Goal: Task Accomplishment & Management: Complete application form

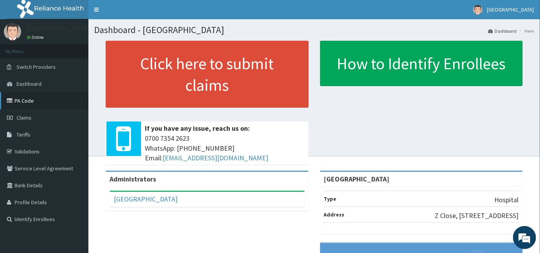
click at [17, 100] on link "PA Code" at bounding box center [44, 100] width 88 height 17
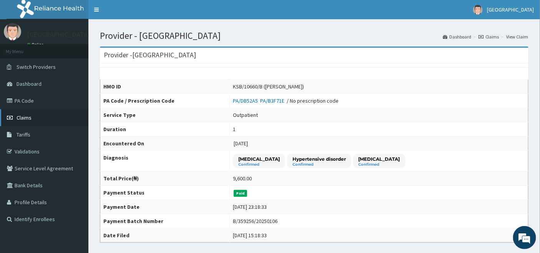
click at [20, 116] on span "Claims" at bounding box center [24, 117] width 15 height 7
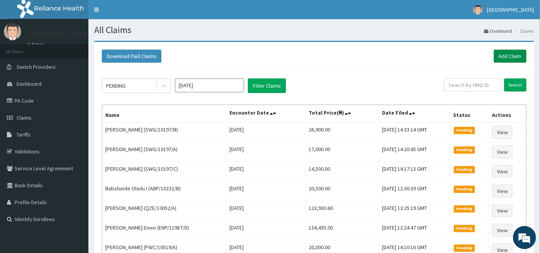
click at [506, 55] on link "Add Claim" at bounding box center [509, 56] width 33 height 13
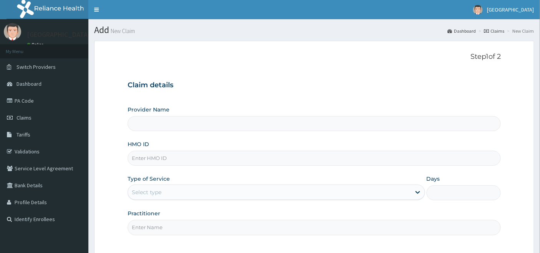
type input "Emel Hospital"
click at [181, 154] on input "HMO ID" at bounding box center [313, 158] width 373 height 15
type input "BCK/10006/C"
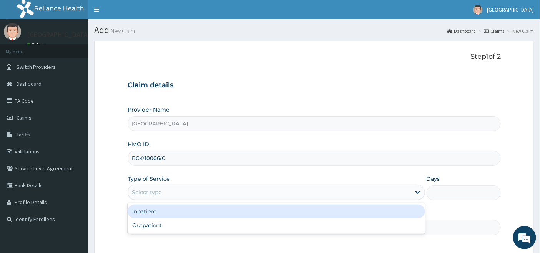
click at [184, 193] on div "Select type" at bounding box center [269, 192] width 283 height 12
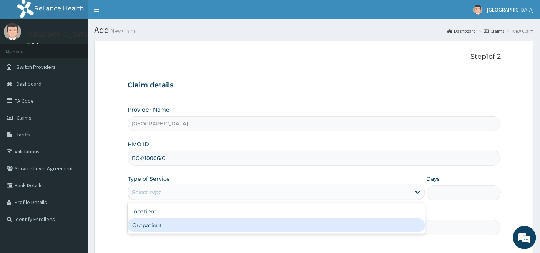
click at [162, 225] on div "Outpatient" at bounding box center [275, 225] width 297 height 14
type input "1"
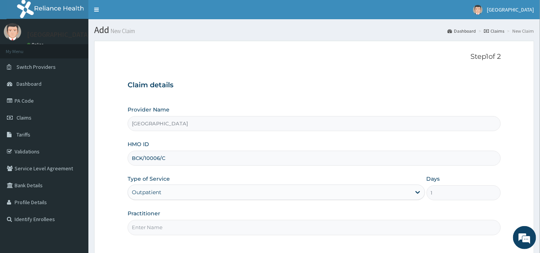
click at [166, 225] on input "Practitioner" at bounding box center [313, 227] width 373 height 15
type input "[PERSON_NAME]"
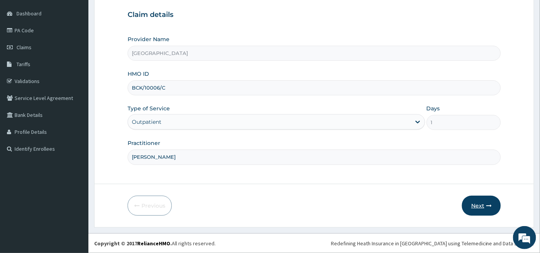
click at [475, 204] on button "Next" at bounding box center [481, 205] width 39 height 20
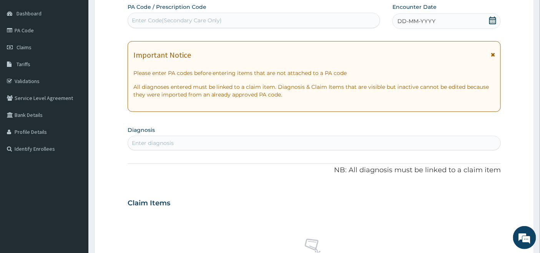
click at [492, 18] on icon at bounding box center [492, 21] width 8 height 8
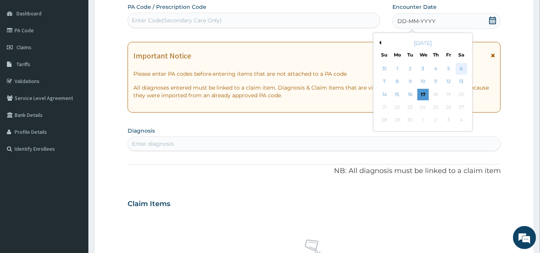
click at [461, 69] on div "6" at bounding box center [461, 69] width 12 height 12
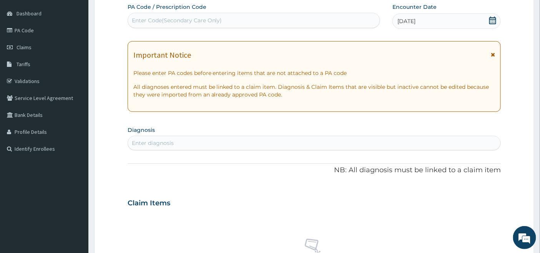
click at [187, 142] on div "Enter diagnosis" at bounding box center [314, 143] width 373 height 12
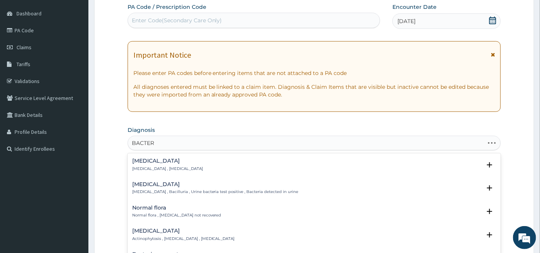
type input "BACTERE"
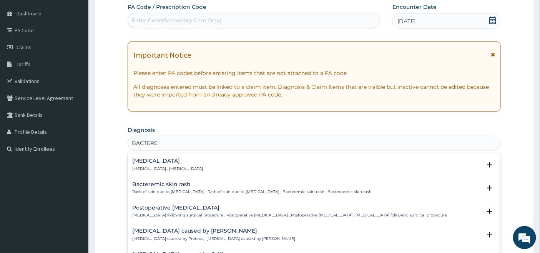
click at [151, 162] on h4 "Bacteremia" at bounding box center [167, 161] width 71 height 6
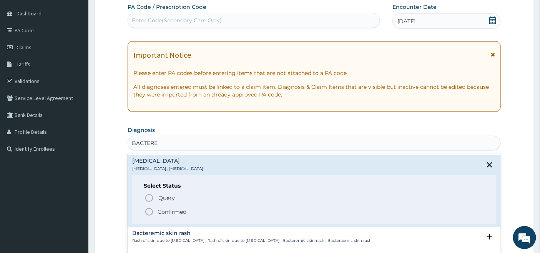
click at [150, 210] on icon "status option filled" at bounding box center [148, 211] width 9 height 9
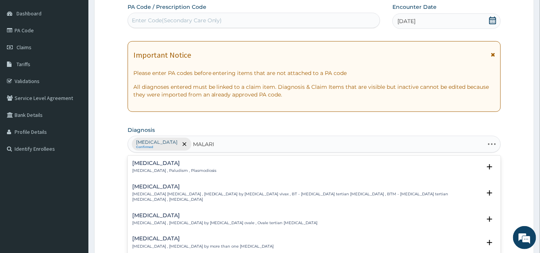
type input "MALARIA"
click at [143, 168] on p "Malaria , Paludism , Plasmodiosis" at bounding box center [174, 170] width 84 height 5
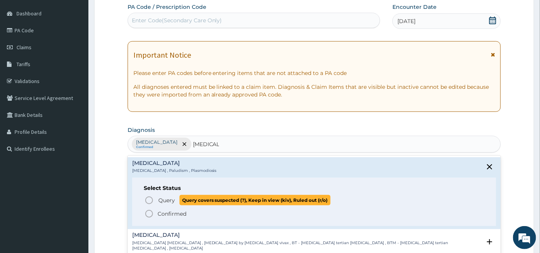
click at [147, 200] on icon "status option query" at bounding box center [148, 199] width 9 height 9
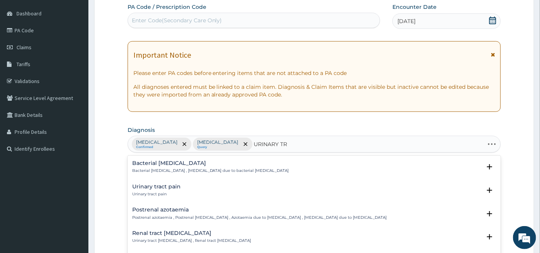
type input "URINARY TRA"
click at [181, 171] on p "Bacterial pyuria , Pyuria due to bacterial urinary tract infection" at bounding box center [210, 170] width 157 height 5
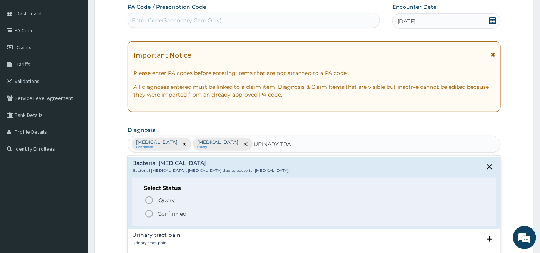
click at [150, 213] on icon "status option filled" at bounding box center [148, 213] width 9 height 9
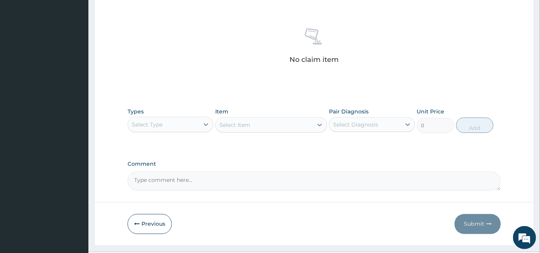
scroll to position [301, 0]
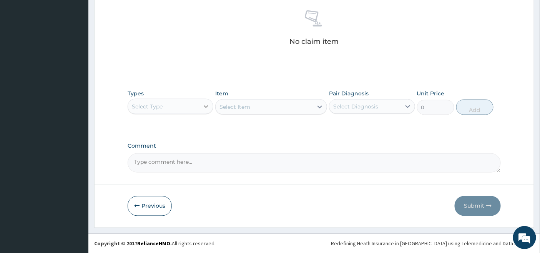
click at [202, 104] on icon at bounding box center [206, 107] width 8 height 8
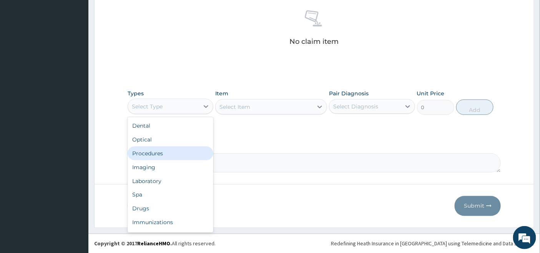
click at [165, 154] on div "Procedures" at bounding box center [170, 153] width 86 height 14
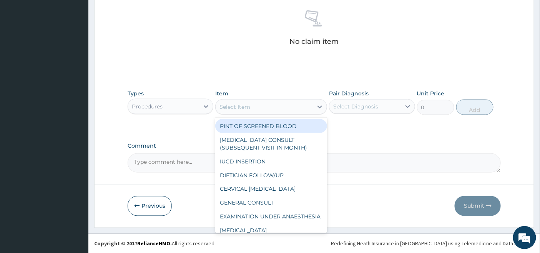
click at [305, 104] on div "Select Item" at bounding box center [263, 107] width 97 height 12
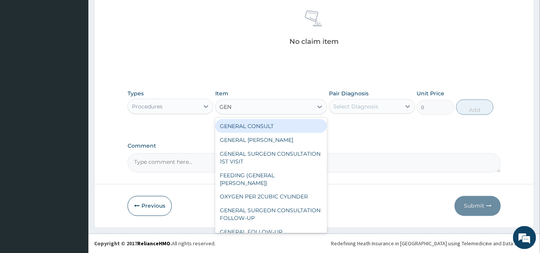
type input "GENE"
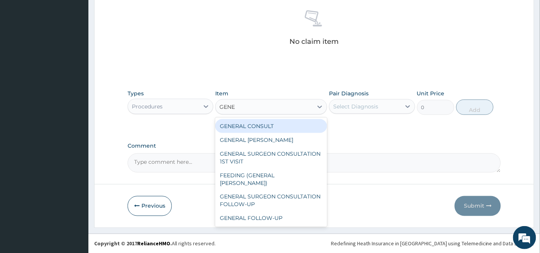
click at [300, 124] on div "GENERAL CONSULT" at bounding box center [271, 126] width 112 height 14
type input "5000"
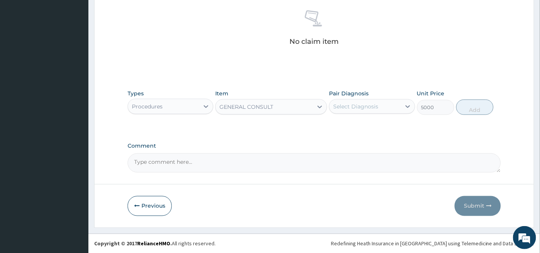
click at [362, 104] on div "Select Diagnosis" at bounding box center [355, 107] width 45 height 8
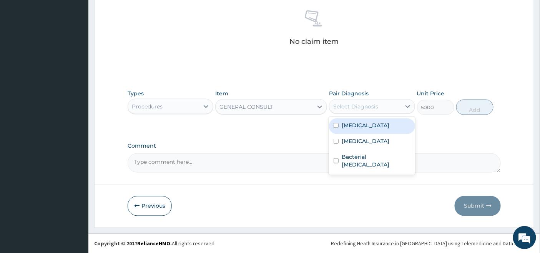
click at [354, 124] on label "Bacteremia" at bounding box center [365, 125] width 48 height 8
checkbox input "true"
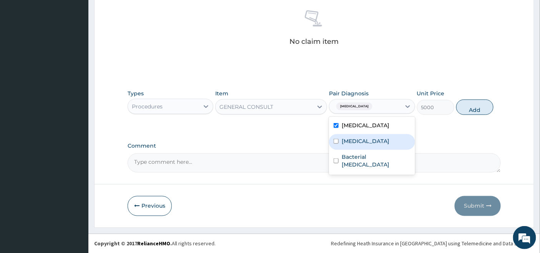
click at [346, 140] on label "Malaria" at bounding box center [365, 141] width 48 height 8
checkbox input "true"
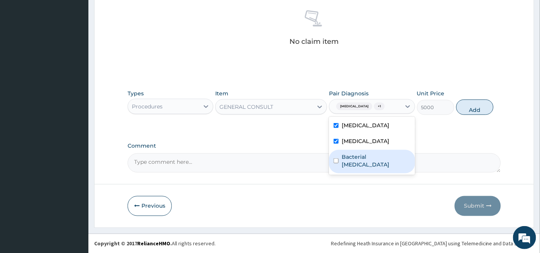
click at [343, 157] on label "Bacterial pyuria" at bounding box center [375, 160] width 68 height 15
checkbox input "true"
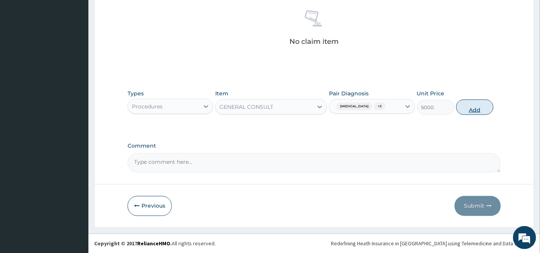
click at [477, 106] on button "Add" at bounding box center [474, 106] width 37 height 15
type input "0"
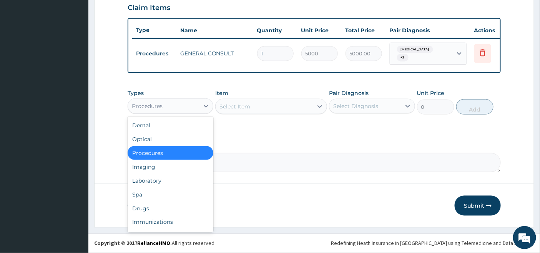
click at [191, 107] on div "Procedures" at bounding box center [163, 106] width 71 height 12
click at [165, 181] on div "Laboratory" at bounding box center [170, 181] width 86 height 14
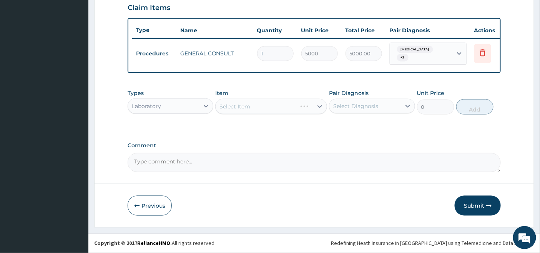
click at [303, 106] on div "Select Item" at bounding box center [271, 106] width 112 height 15
click at [287, 105] on div "Select Item" at bounding box center [263, 106] width 97 height 12
type input "MALA"
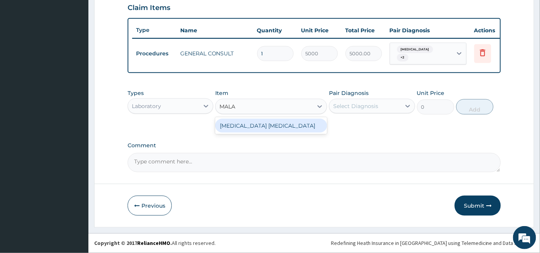
click at [288, 126] on div "MALARIA PARASITE" at bounding box center [271, 126] width 112 height 14
type input "2000"
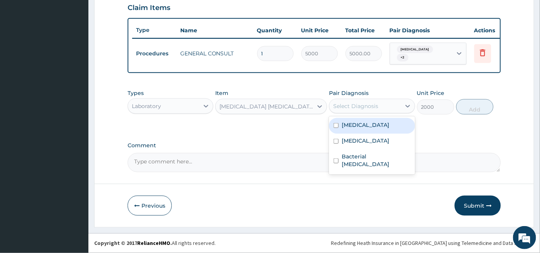
click at [347, 107] on div "Select Diagnosis" at bounding box center [355, 106] width 45 height 8
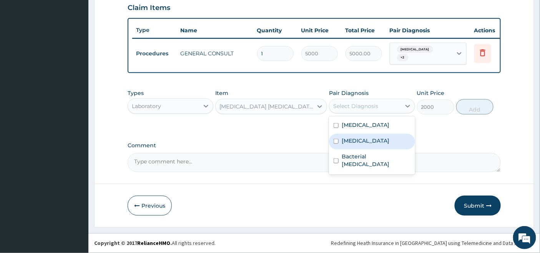
click at [341, 141] on label "Malaria" at bounding box center [365, 141] width 48 height 8
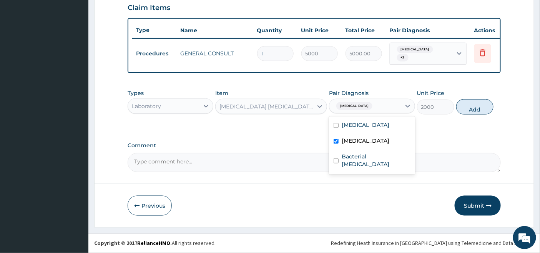
checkbox input "true"
click at [473, 106] on button "Add" at bounding box center [474, 106] width 37 height 15
type input "0"
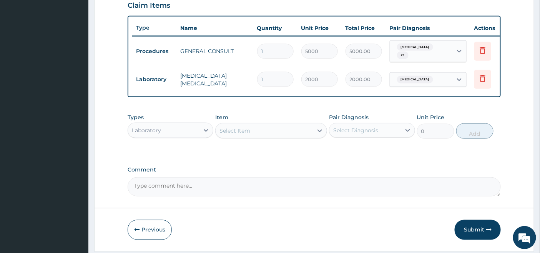
click at [252, 133] on div "Select Item" at bounding box center [263, 130] width 97 height 12
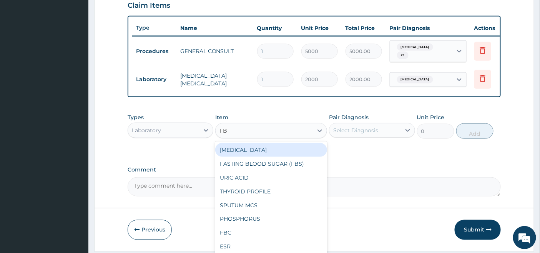
type input "FBC"
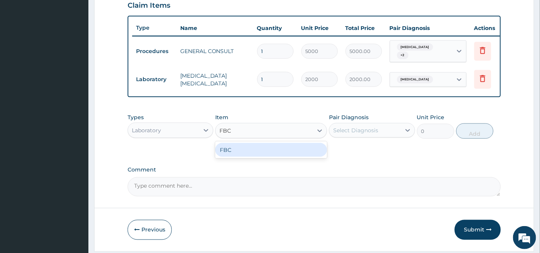
click at [248, 155] on div "FBC" at bounding box center [271, 150] width 112 height 14
type input "4500"
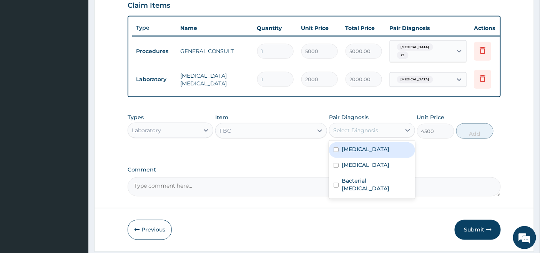
click at [358, 133] on div "Select Diagnosis" at bounding box center [355, 130] width 45 height 8
click at [347, 156] on div "Bacteremia" at bounding box center [372, 150] width 86 height 16
checkbox input "true"
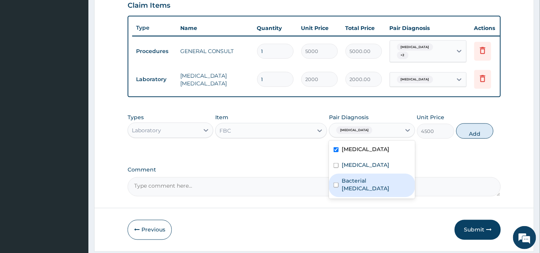
click at [347, 180] on label "Bacterial pyuria" at bounding box center [375, 184] width 68 height 15
checkbox input "true"
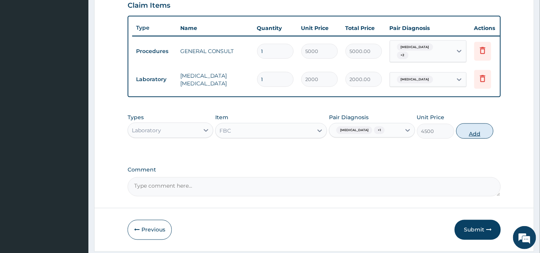
click at [469, 137] on button "Add" at bounding box center [474, 130] width 37 height 15
type input "0"
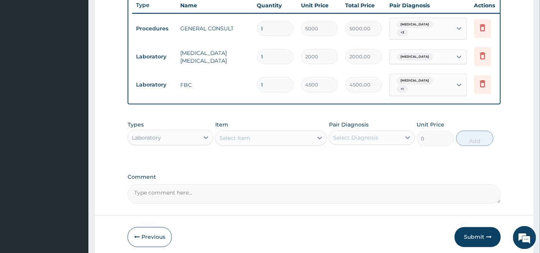
scroll to position [313, 0]
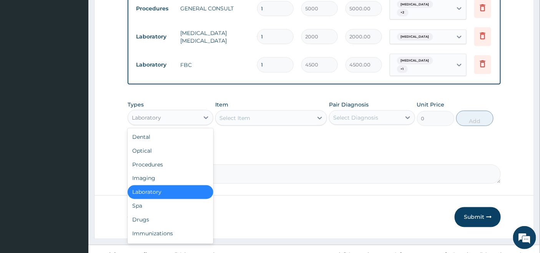
click at [194, 114] on div "Laboratory" at bounding box center [163, 117] width 71 height 12
click at [139, 218] on div "Drugs" at bounding box center [170, 220] width 86 height 14
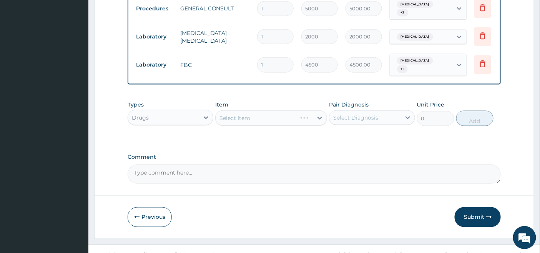
click at [278, 116] on div "Select Item" at bounding box center [271, 117] width 112 height 15
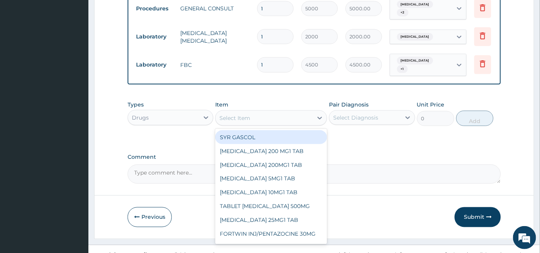
click at [284, 116] on div "Select Item" at bounding box center [263, 118] width 97 height 12
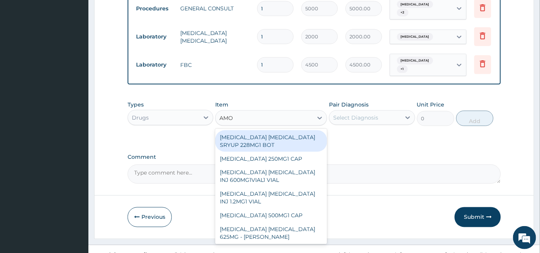
type input "AMOX"
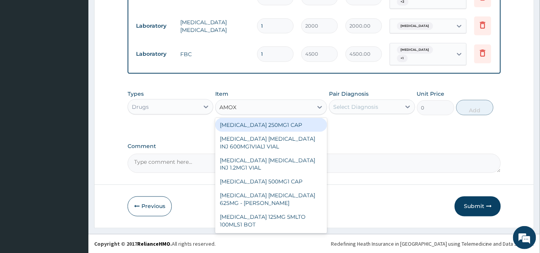
scroll to position [0, 0]
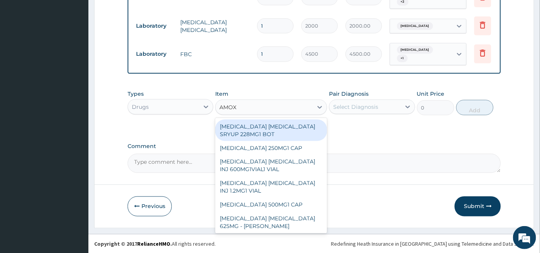
click at [294, 130] on div "AMOXICILLIN CLAVULANIC ACID SRYUP 228MG1 BOT" at bounding box center [271, 130] width 112 height 22
type input "2850"
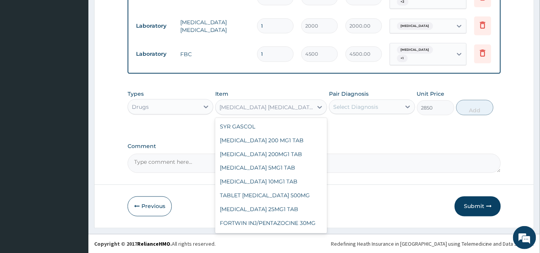
click at [309, 105] on div "AMOXICILLIN CLAVULANIC ACID SRYUP 228MG1 BOT" at bounding box center [266, 107] width 94 height 8
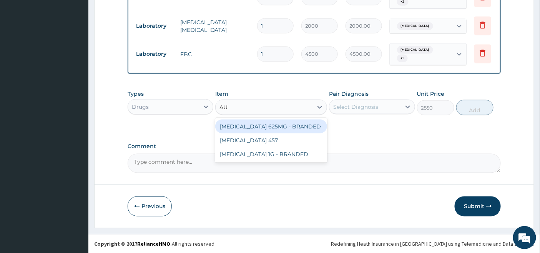
type input "A"
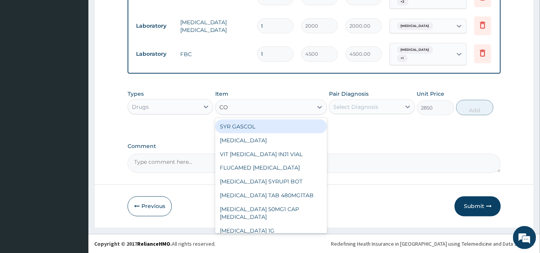
type input "C"
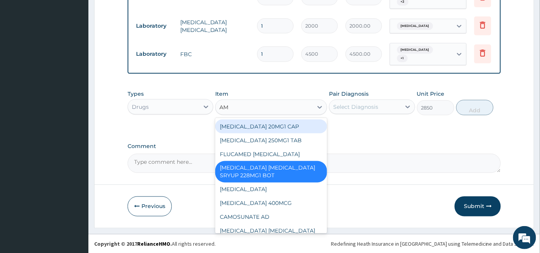
type input "AMO"
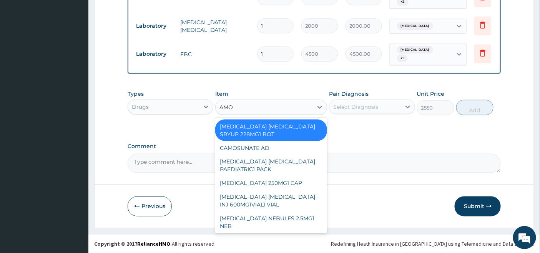
click at [287, 130] on div "AMOXICILLIN CLAVULANIC ACID SRYUP 228MG1 BOT" at bounding box center [271, 130] width 112 height 22
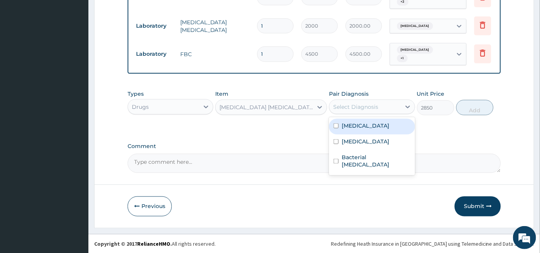
click at [355, 104] on div "Select Diagnosis" at bounding box center [355, 107] width 45 height 8
click at [350, 123] on label "Bacteremia" at bounding box center [365, 126] width 48 height 8
checkbox input "true"
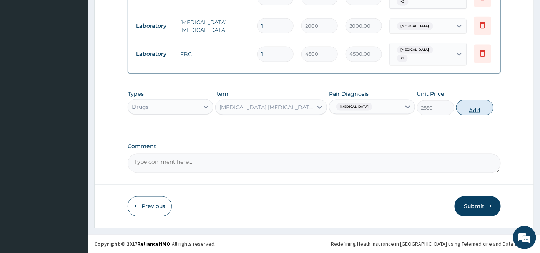
click at [478, 107] on button "Add" at bounding box center [474, 107] width 37 height 15
type input "0"
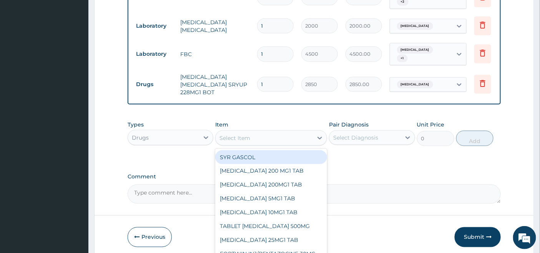
click at [298, 134] on div "Select Item" at bounding box center [263, 138] width 97 height 12
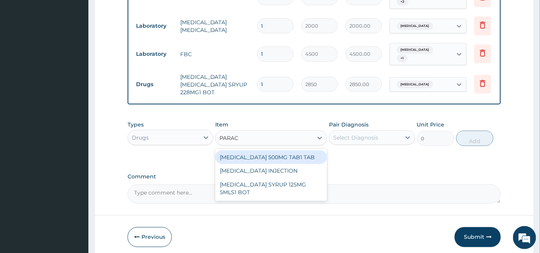
type input "PARACE"
click at [287, 157] on div "PARACETAMOL 500MG TAB1 TAB" at bounding box center [271, 157] width 112 height 14
type input "50"
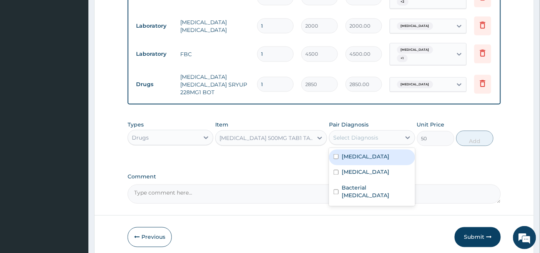
click at [353, 136] on div "Select Diagnosis" at bounding box center [355, 138] width 45 height 8
click at [349, 156] on label "Bacteremia" at bounding box center [365, 156] width 48 height 8
checkbox input "true"
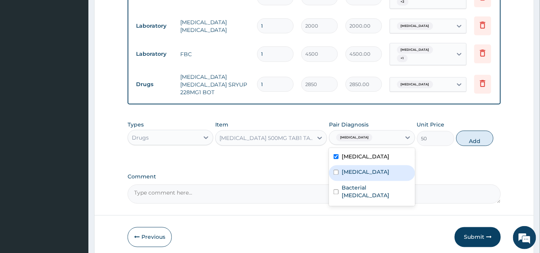
click at [347, 168] on div "Malaria" at bounding box center [372, 173] width 86 height 16
checkbox input "true"
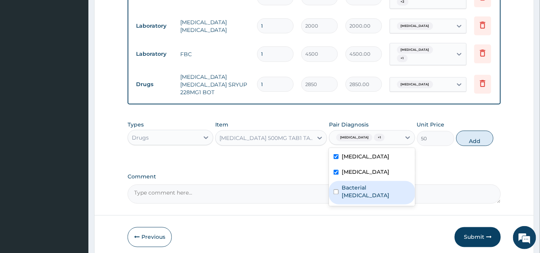
click at [345, 186] on label "Bacterial pyuria" at bounding box center [375, 191] width 68 height 15
checkbox input "true"
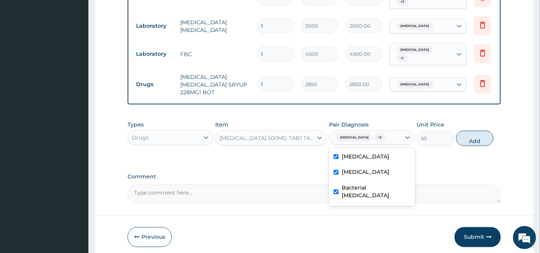
click at [346, 174] on label "Malaria" at bounding box center [365, 172] width 48 height 8
checkbox input "false"
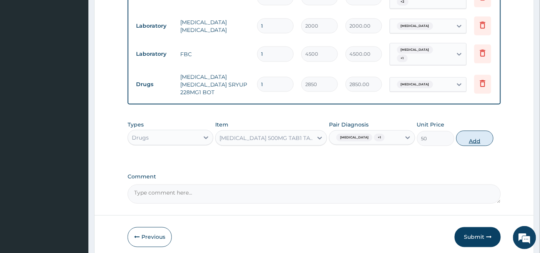
click at [477, 137] on button "Add" at bounding box center [474, 138] width 37 height 15
type input "0"
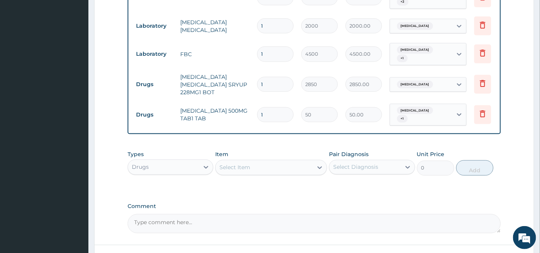
type input "18"
type input "900.00"
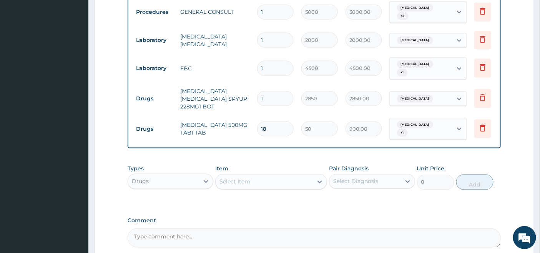
scroll to position [381, 0]
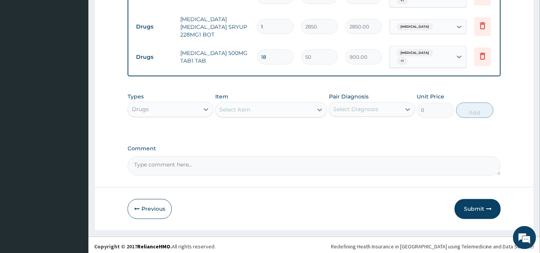
type input "18"
click at [474, 204] on button "Submit" at bounding box center [477, 209] width 46 height 20
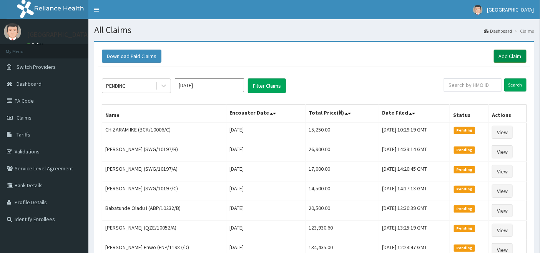
click at [510, 53] on link "Add Claim" at bounding box center [509, 56] width 33 height 13
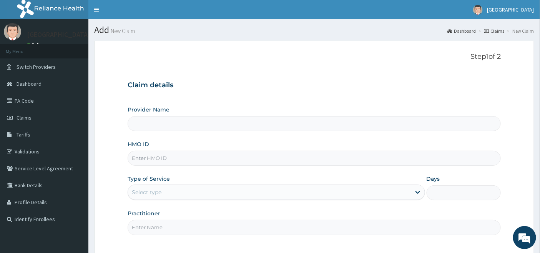
type input "[GEOGRAPHIC_DATA]"
click at [166, 160] on input "HMO ID" at bounding box center [313, 158] width 373 height 15
type input "E"
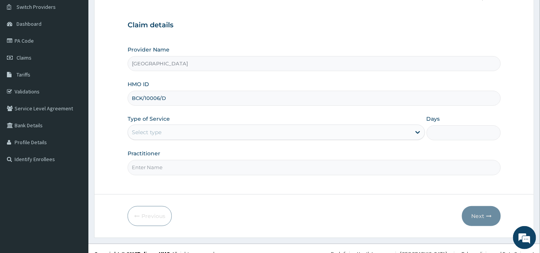
scroll to position [70, 0]
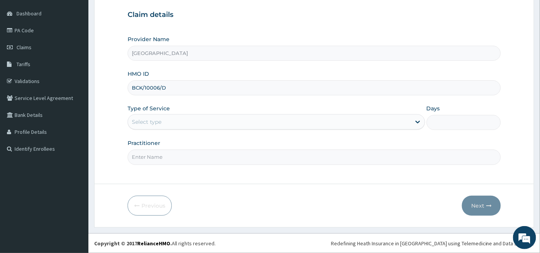
type input "BCK/10006/D"
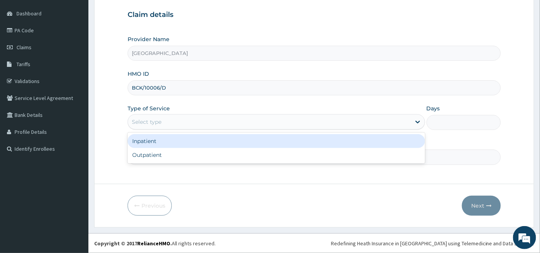
click at [166, 118] on div "Select type" at bounding box center [269, 122] width 283 height 12
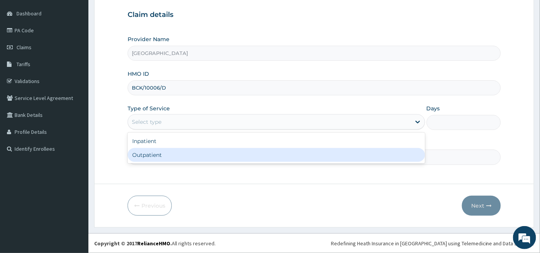
click at [156, 154] on div "Outpatient" at bounding box center [275, 155] width 297 height 14
type input "1"
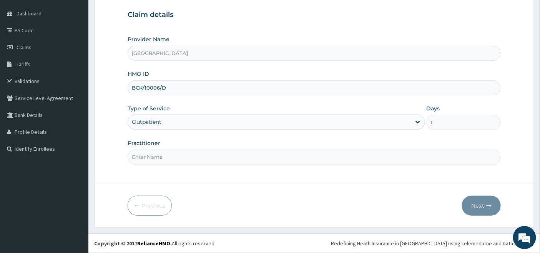
click at [156, 154] on input "Practitioner" at bounding box center [313, 156] width 373 height 15
type input "DR OKOH"
click at [473, 205] on button "Next" at bounding box center [481, 205] width 39 height 20
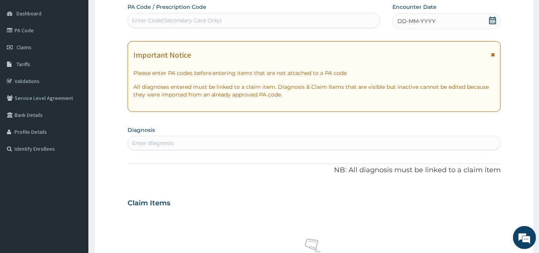
click at [492, 20] on icon at bounding box center [492, 21] width 8 height 8
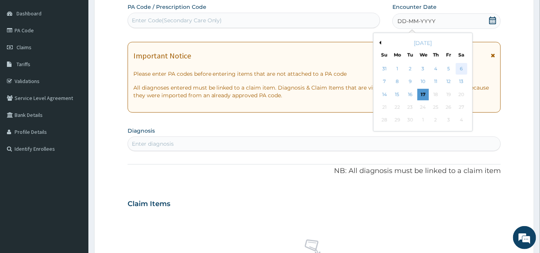
click at [462, 70] on div "6" at bounding box center [461, 69] width 12 height 12
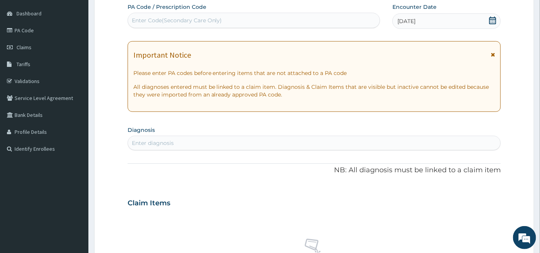
click at [175, 141] on div "Enter diagnosis" at bounding box center [314, 143] width 373 height 12
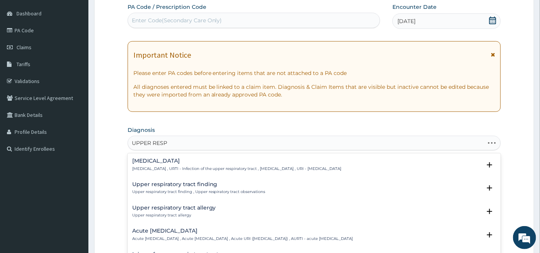
type input "UPPER RESPI"
click at [166, 162] on h4 "Upper respiratory infection" at bounding box center [236, 161] width 209 height 6
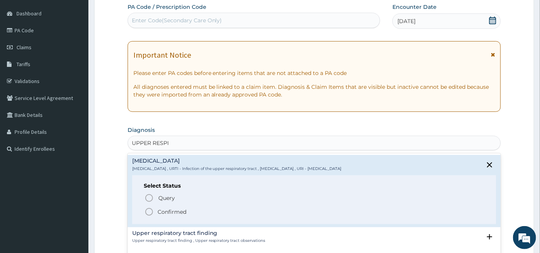
click at [148, 210] on icon "status option filled" at bounding box center [148, 211] width 9 height 9
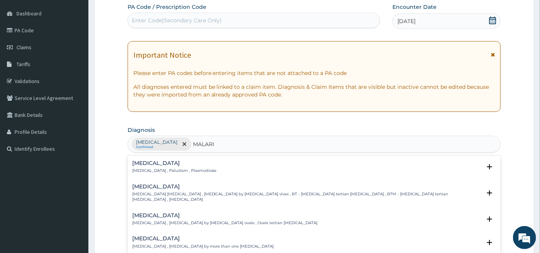
type input "MALARIA"
click at [158, 167] on div "Malaria Malaria , Paludism , Plasmodiosis" at bounding box center [174, 166] width 84 height 13
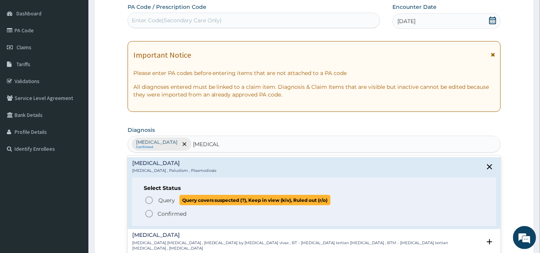
click at [147, 199] on icon "status option query" at bounding box center [148, 199] width 9 height 9
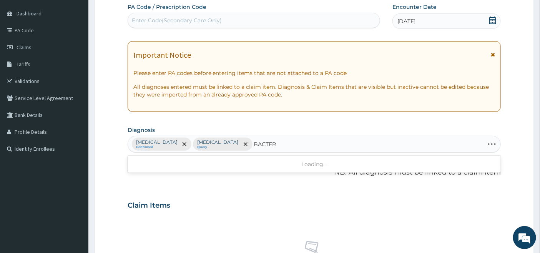
type input "BACTERE"
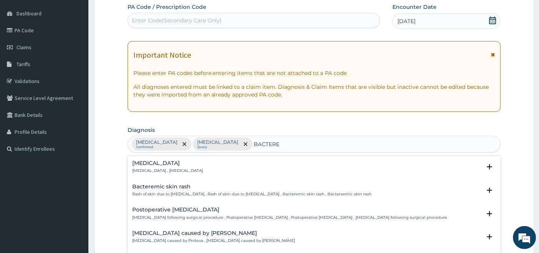
click at [149, 168] on p "Bacteremia , Bacteraemia" at bounding box center [167, 170] width 71 height 5
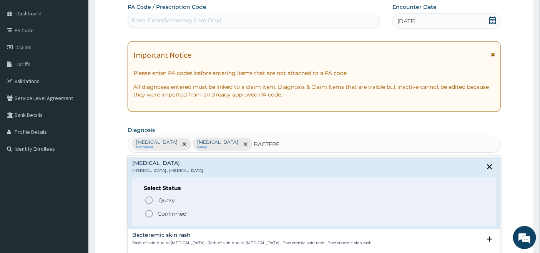
click at [148, 214] on icon "status option filled" at bounding box center [148, 213] width 9 height 9
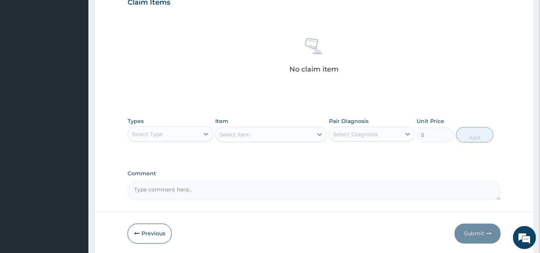
scroll to position [301, 0]
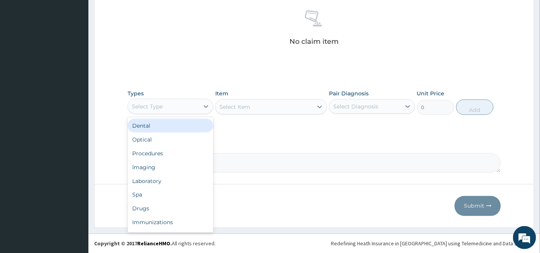
click at [199, 103] on div "Select Type" at bounding box center [163, 106] width 71 height 12
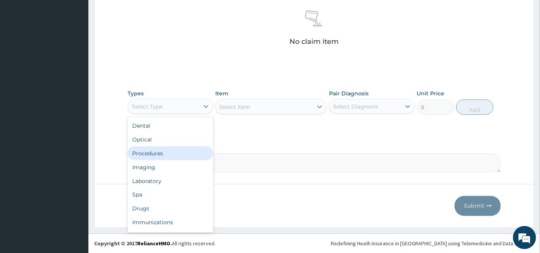
click at [160, 150] on div "Procedures" at bounding box center [170, 153] width 86 height 14
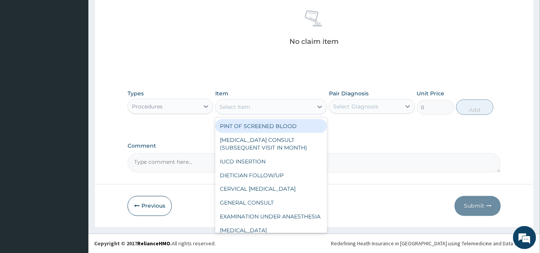
click at [297, 108] on div "Select Item" at bounding box center [263, 107] width 97 height 12
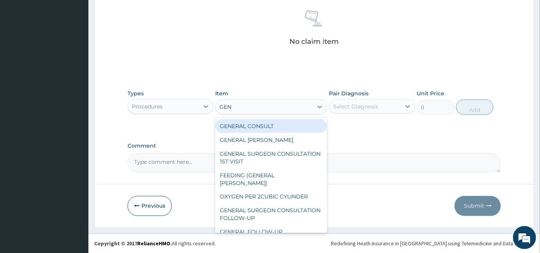
type input "GENE"
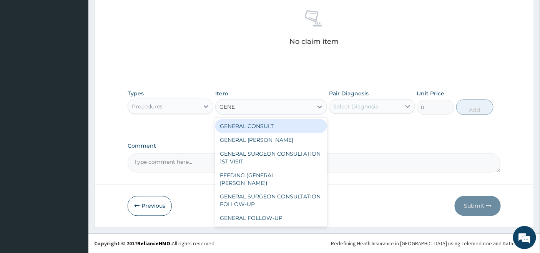
click at [275, 124] on div "GENERAL CONSULT" at bounding box center [271, 126] width 112 height 14
type input "5000"
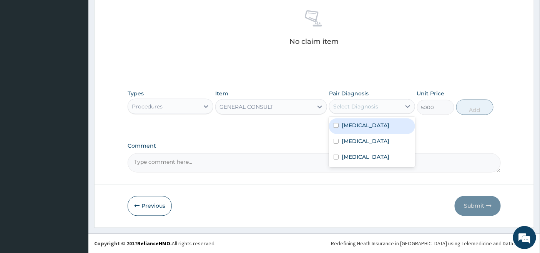
click at [360, 106] on div "Select Diagnosis" at bounding box center [355, 107] width 45 height 8
drag, startPoint x: 346, startPoint y: 125, endPoint x: 344, endPoint y: 137, distance: 12.1
click at [346, 127] on label "Upper respiratory infection" at bounding box center [365, 125] width 48 height 8
checkbox input "true"
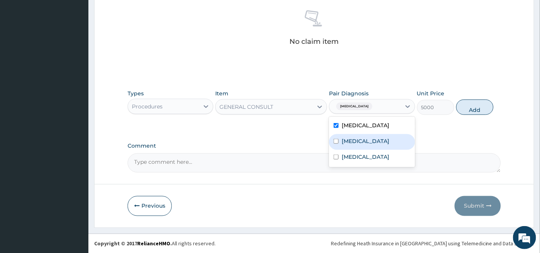
click at [341, 145] on label "Malaria" at bounding box center [365, 141] width 48 height 8
checkbox input "true"
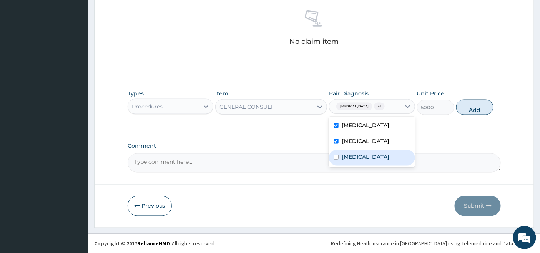
click at [340, 166] on div "Bacteremia" at bounding box center [372, 158] width 86 height 16
checkbox input "true"
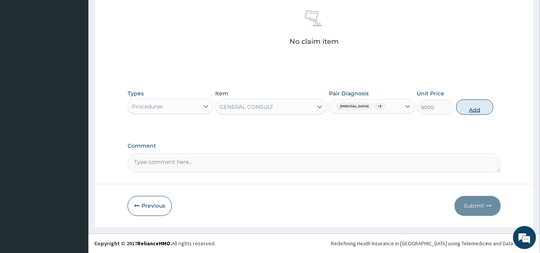
click at [474, 115] on button "Add" at bounding box center [474, 106] width 37 height 15
type input "0"
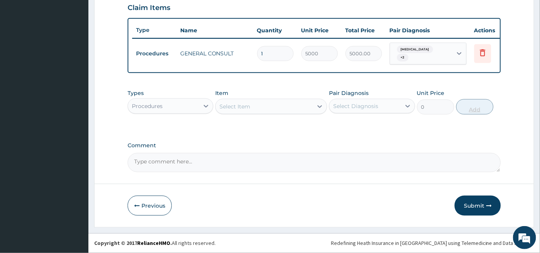
scroll to position [273, 0]
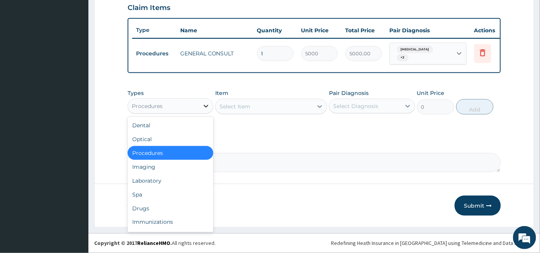
click at [203, 106] on icon at bounding box center [206, 106] width 8 height 8
click at [159, 179] on div "Laboratory" at bounding box center [170, 181] width 86 height 14
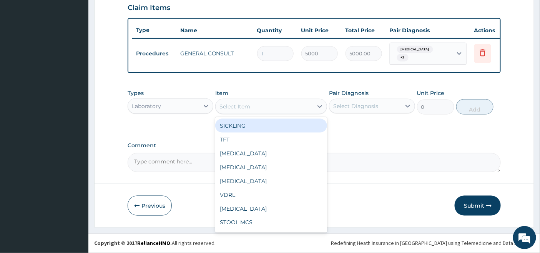
click at [298, 108] on div "Select Item" at bounding box center [263, 106] width 97 height 12
type input "MA"
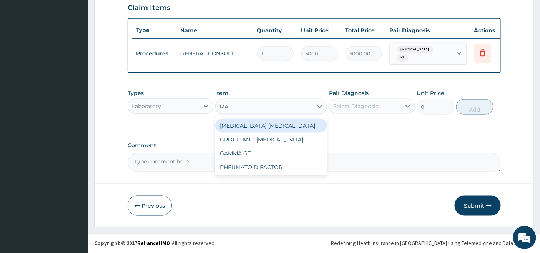
click at [300, 125] on div "MALARIA PARASITE" at bounding box center [271, 126] width 112 height 14
type input "2000"
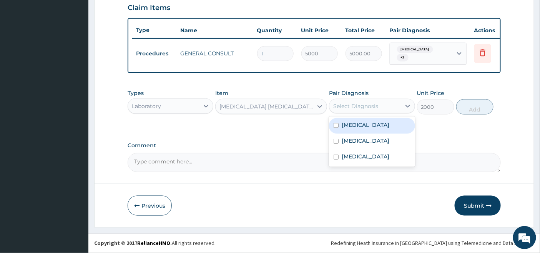
click at [351, 108] on div "Select Diagnosis" at bounding box center [355, 106] width 45 height 8
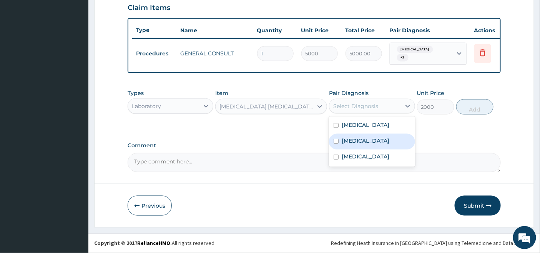
click at [344, 144] on label "Malaria" at bounding box center [365, 141] width 48 height 8
checkbox input "true"
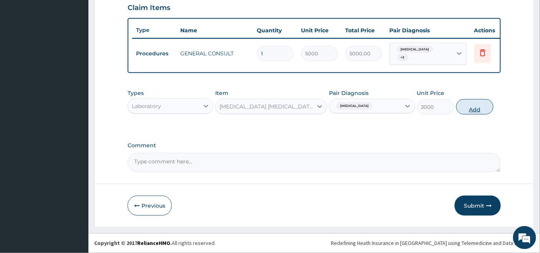
click at [479, 105] on button "Add" at bounding box center [474, 106] width 37 height 15
type input "0"
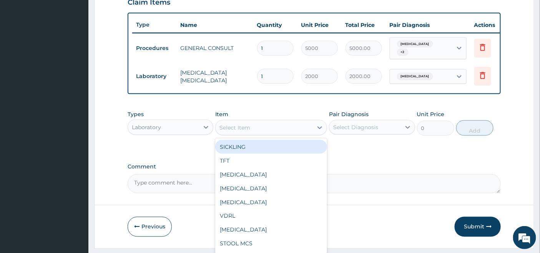
click at [268, 134] on div "Select Item" at bounding box center [263, 127] width 97 height 12
type input "FBC"
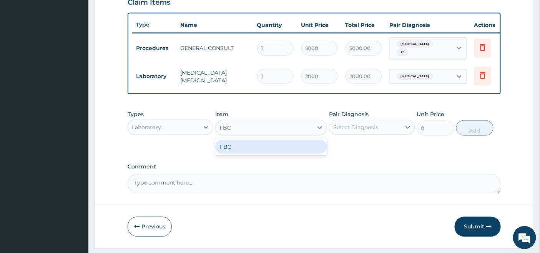
click at [253, 151] on div "FBC" at bounding box center [271, 147] width 112 height 14
type input "4500"
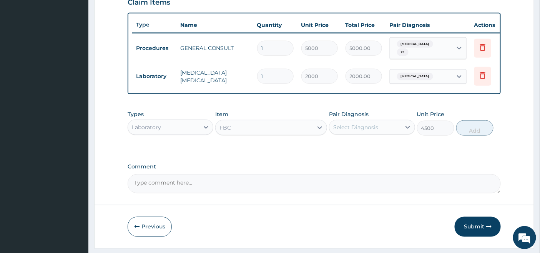
click at [342, 131] on div "Select Diagnosis" at bounding box center [355, 127] width 45 height 8
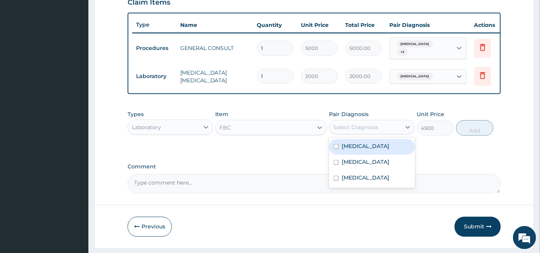
click at [343, 150] on label "Upper respiratory infection" at bounding box center [365, 146] width 48 height 8
checkbox input "true"
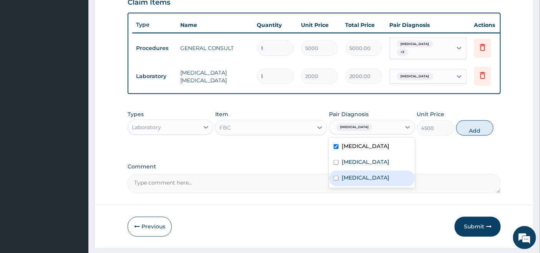
click at [340, 186] on div "Bacteremia" at bounding box center [372, 179] width 86 height 16
checkbox input "true"
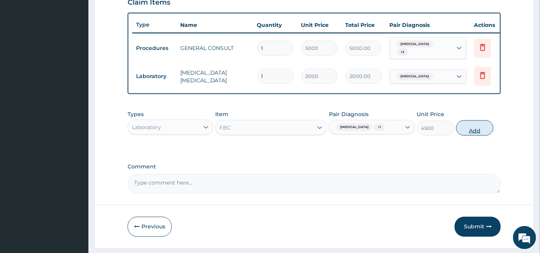
click at [475, 135] on button "Add" at bounding box center [474, 127] width 37 height 15
type input "0"
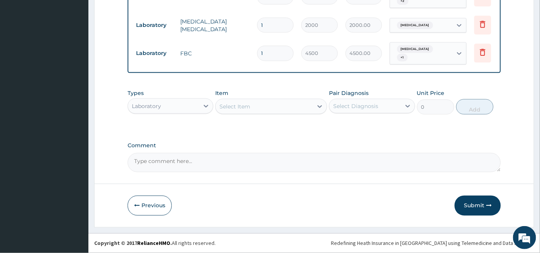
scroll to position [329, 0]
click at [200, 99] on div at bounding box center [206, 106] width 14 height 14
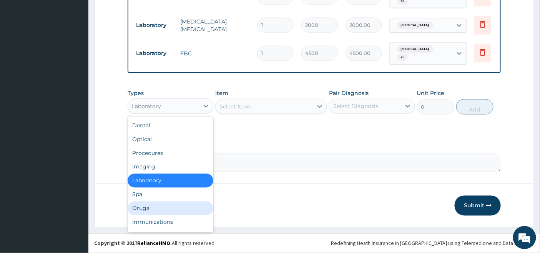
click at [145, 205] on div "Drugs" at bounding box center [170, 208] width 86 height 14
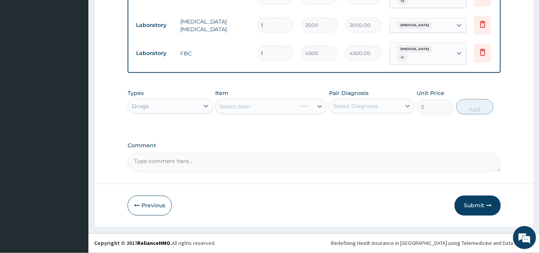
click at [300, 104] on div "Select Item" at bounding box center [271, 106] width 112 height 15
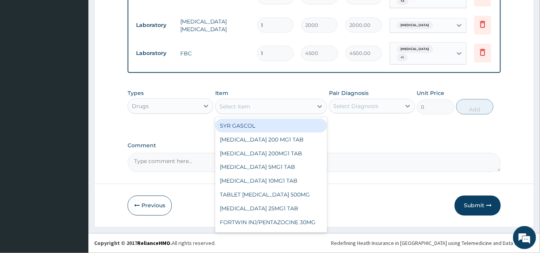
click at [300, 104] on div "Select Item" at bounding box center [263, 106] width 97 height 12
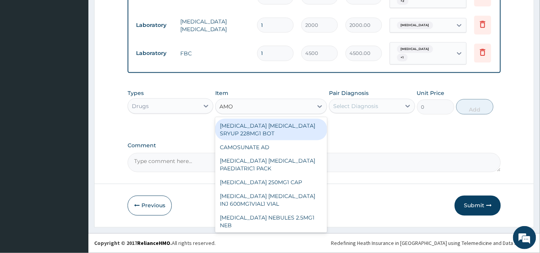
type input "AMOX"
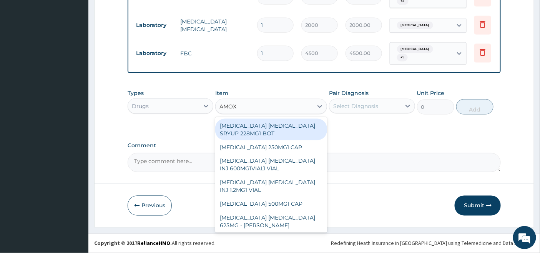
click at [277, 131] on div "AMOXICILLIN CLAVULANIC ACID SRYUP 228MG1 BOT" at bounding box center [271, 130] width 112 height 22
type input "2850"
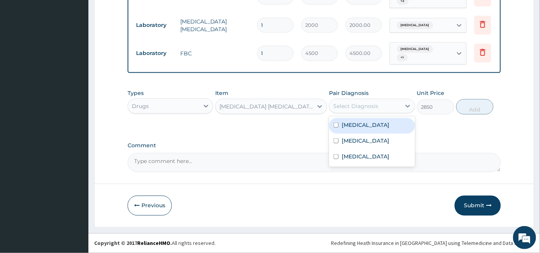
click at [349, 104] on div "Select Diagnosis" at bounding box center [355, 106] width 45 height 8
click at [340, 126] on div "Upper respiratory infection" at bounding box center [372, 126] width 86 height 16
checkbox input "true"
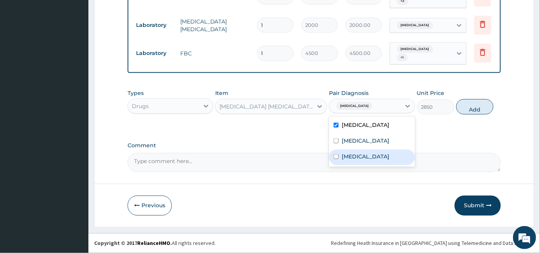
click at [344, 160] on label "Bacteremia" at bounding box center [365, 156] width 48 height 8
checkbox input "true"
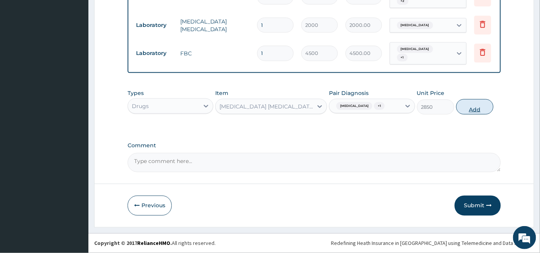
click at [472, 113] on button "Add" at bounding box center [474, 106] width 37 height 15
type input "0"
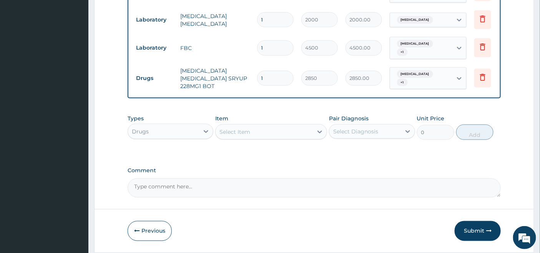
click at [241, 133] on div "Select Item" at bounding box center [234, 132] width 31 height 8
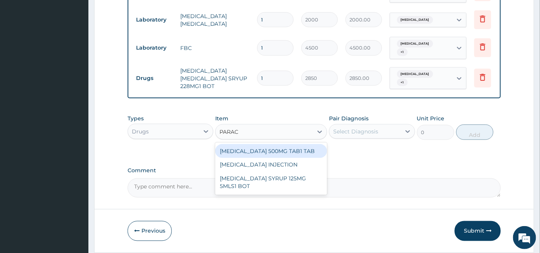
type input "PARACE"
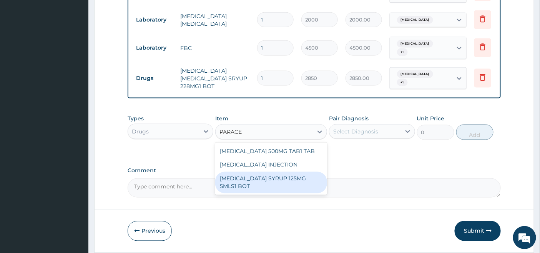
click at [268, 184] on div "PARACETAMOL SYRUP 125MG 5MLS1 BOT" at bounding box center [271, 183] width 112 height 22
type input "1000"
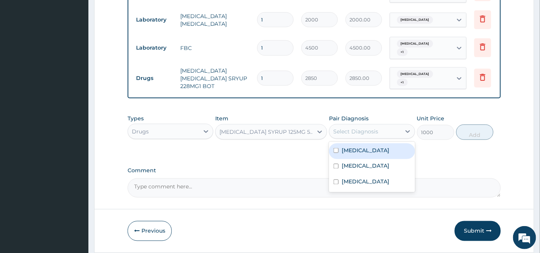
click at [348, 135] on div "Select Diagnosis" at bounding box center [355, 131] width 45 height 8
drag, startPoint x: 345, startPoint y: 157, endPoint x: 344, endPoint y: 166, distance: 8.5
click at [345, 154] on label "Upper respiratory infection" at bounding box center [365, 150] width 48 height 8
checkbox input "true"
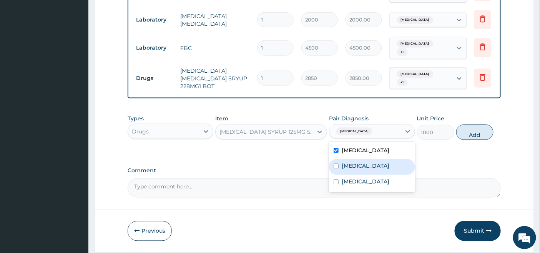
click at [341, 170] on label "Malaria" at bounding box center [365, 166] width 48 height 8
click at [342, 170] on label "Malaria" at bounding box center [365, 166] width 48 height 8
checkbox input "false"
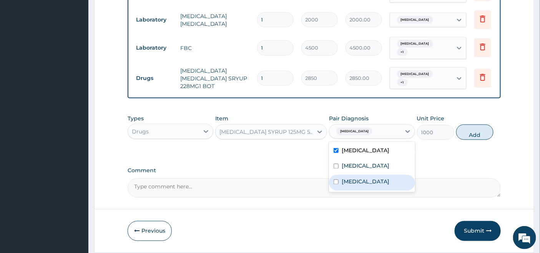
click at [341, 190] on div "Bacteremia" at bounding box center [372, 183] width 86 height 16
checkbox input "true"
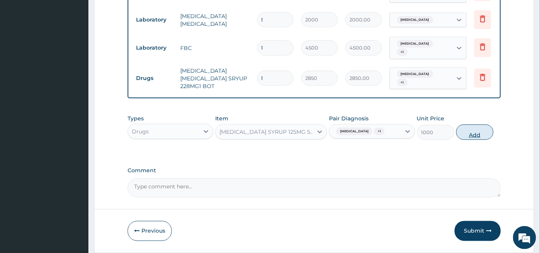
click at [472, 140] on button "Add" at bounding box center [474, 131] width 37 height 15
type input "0"
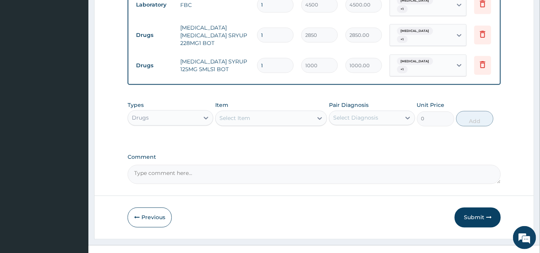
scroll to position [390, 0]
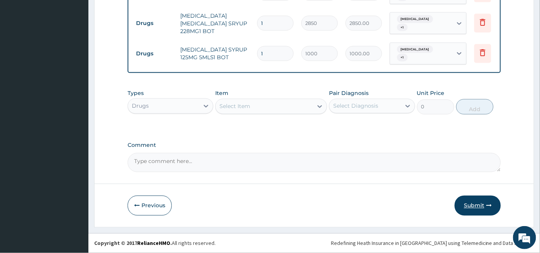
click at [470, 207] on button "Submit" at bounding box center [477, 205] width 46 height 20
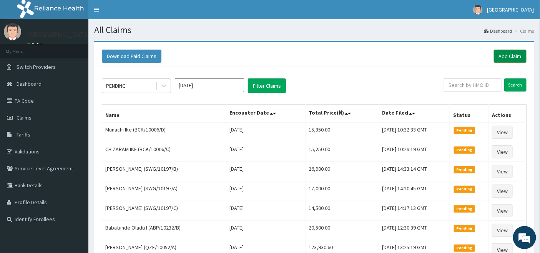
click at [510, 55] on link "Add Claim" at bounding box center [509, 56] width 33 height 13
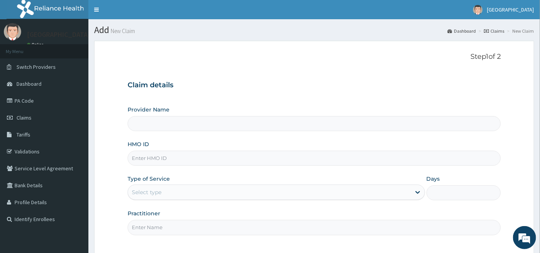
type input "[GEOGRAPHIC_DATA]"
click at [169, 157] on input "HMO ID" at bounding box center [313, 158] width 373 height 15
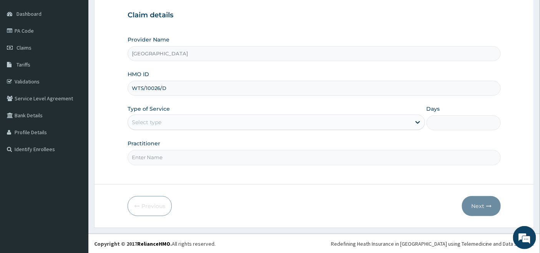
scroll to position [70, 0]
type input "WTS/10026/D"
click at [163, 121] on div "Select type" at bounding box center [269, 122] width 283 height 12
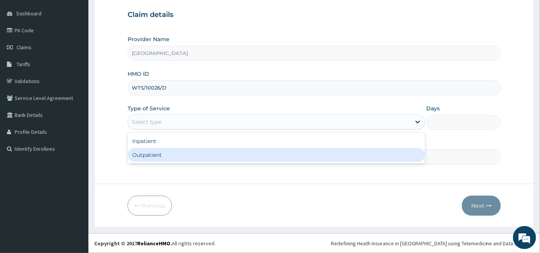
click at [148, 152] on div "Outpatient" at bounding box center [275, 155] width 297 height 14
type input "1"
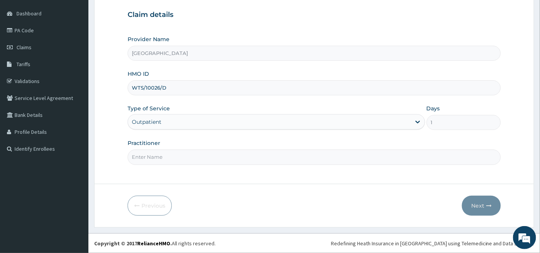
click at [148, 156] on input "Practitioner" at bounding box center [313, 156] width 373 height 15
type input "[PERSON_NAME]"
click at [481, 206] on button "Next" at bounding box center [481, 205] width 39 height 20
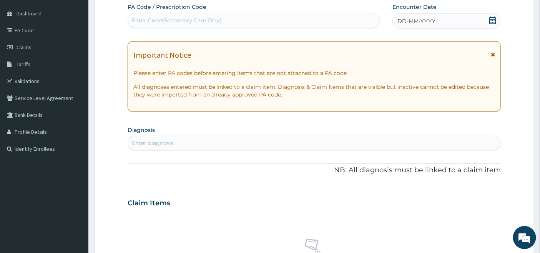
click at [492, 20] on icon at bounding box center [492, 21] width 8 height 8
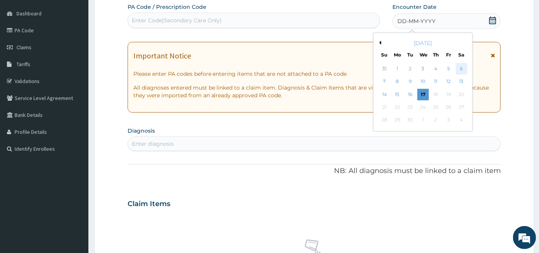
click at [461, 68] on div "6" at bounding box center [461, 69] width 12 height 12
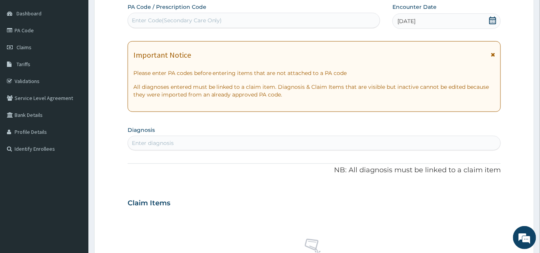
click at [187, 137] on div "Enter diagnosis" at bounding box center [314, 143] width 373 height 12
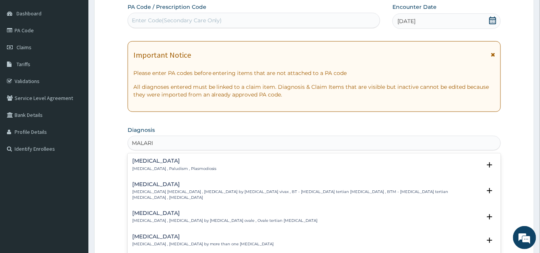
type input "MALARIA"
click at [147, 161] on h4 "Malaria" at bounding box center [174, 161] width 84 height 6
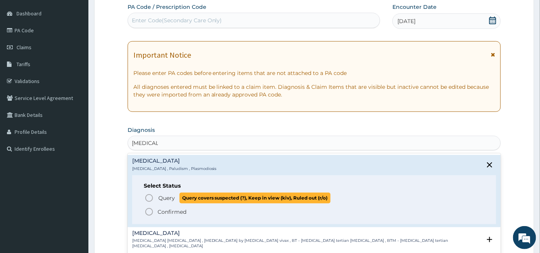
click at [148, 197] on icon "status option query" at bounding box center [148, 197] width 9 height 9
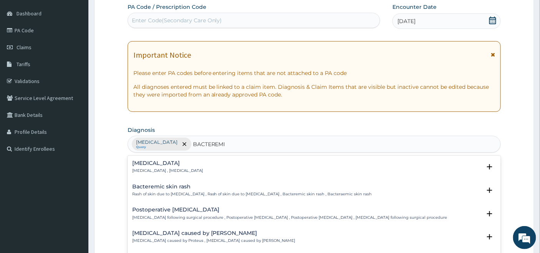
type input "BACTEREMIA"
click at [145, 164] on h4 "Bacteremia" at bounding box center [167, 163] width 71 height 6
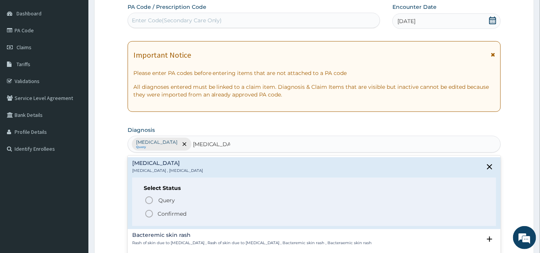
click at [148, 212] on icon "status option filled" at bounding box center [148, 213] width 9 height 9
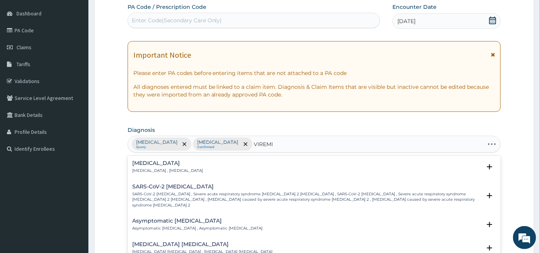
type input "VIREMIA"
click at [145, 161] on h4 "Viremia" at bounding box center [167, 163] width 71 height 6
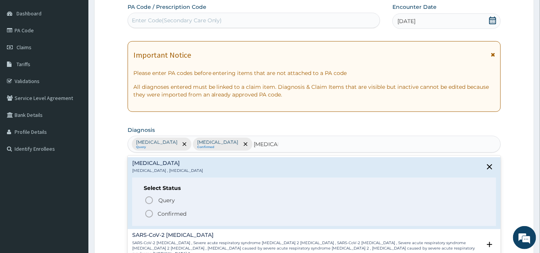
click at [149, 212] on icon "status option filled" at bounding box center [148, 213] width 9 height 9
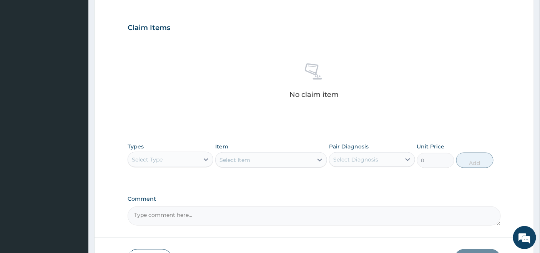
scroll to position [283, 0]
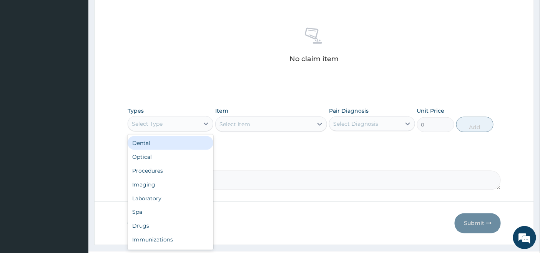
click at [192, 121] on div "Select Type" at bounding box center [163, 124] width 71 height 12
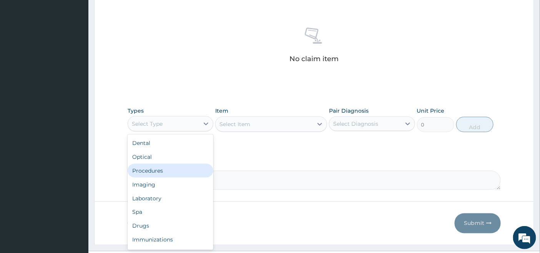
click at [167, 167] on div "Procedures" at bounding box center [170, 171] width 86 height 14
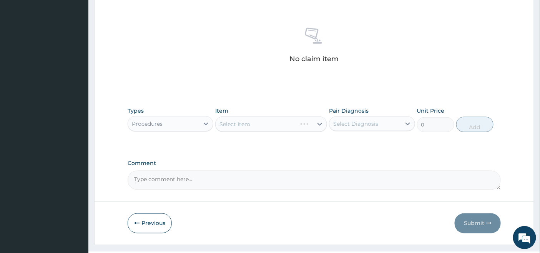
click at [293, 123] on div "Select Item" at bounding box center [271, 123] width 112 height 15
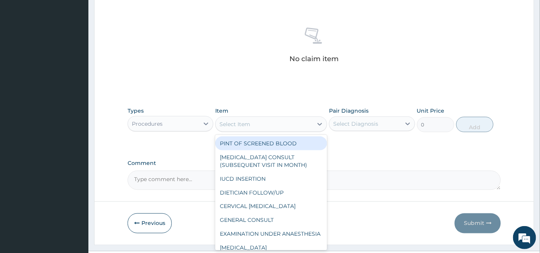
click at [293, 123] on div "Select Item" at bounding box center [263, 124] width 97 height 12
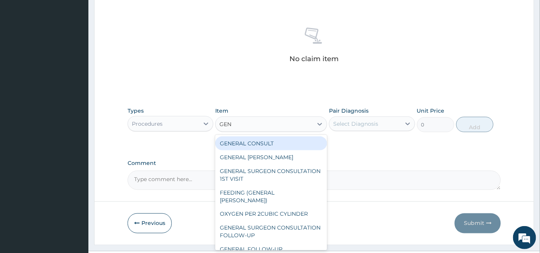
type input "GENE"
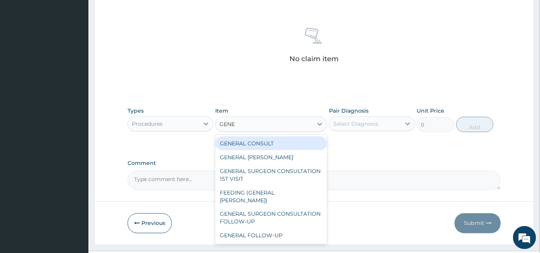
click at [281, 141] on div "GENERAL CONSULT" at bounding box center [271, 143] width 112 height 14
type input "5000"
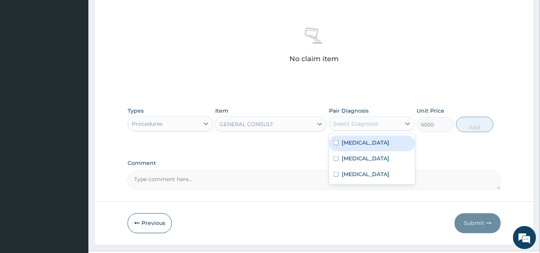
click at [363, 121] on div "Select Diagnosis" at bounding box center [355, 124] width 45 height 8
click at [350, 141] on label "Malaria" at bounding box center [365, 143] width 48 height 8
checkbox input "true"
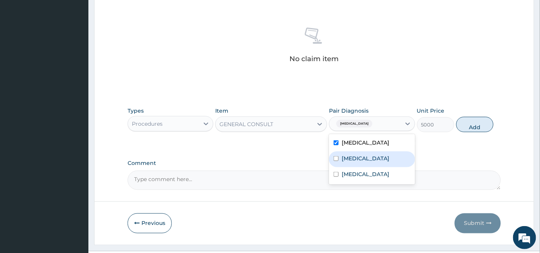
click at [347, 152] on div "Bacteremia" at bounding box center [372, 159] width 86 height 16
checkbox input "true"
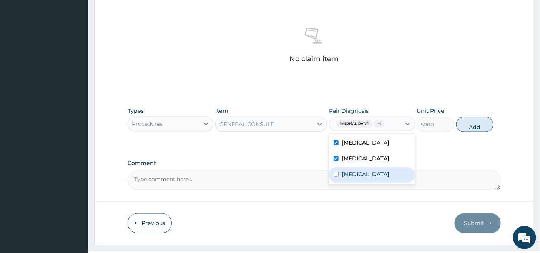
click at [343, 170] on label "Viremia" at bounding box center [365, 174] width 48 height 8
checkbox input "true"
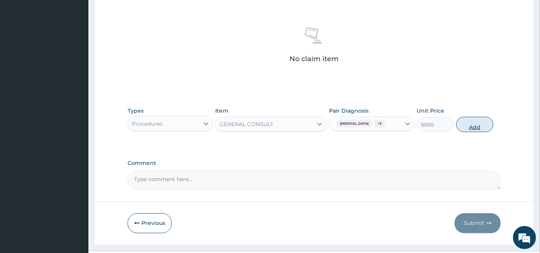
click at [475, 123] on button "Add" at bounding box center [474, 124] width 37 height 15
type input "0"
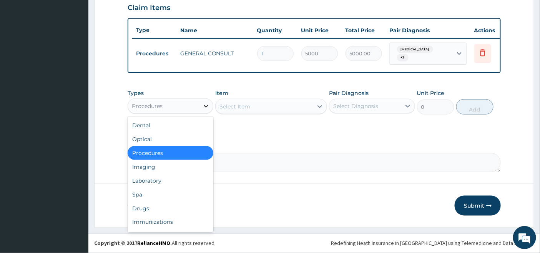
click at [205, 103] on icon at bounding box center [206, 106] width 8 height 8
click at [156, 180] on div "Laboratory" at bounding box center [170, 181] width 86 height 14
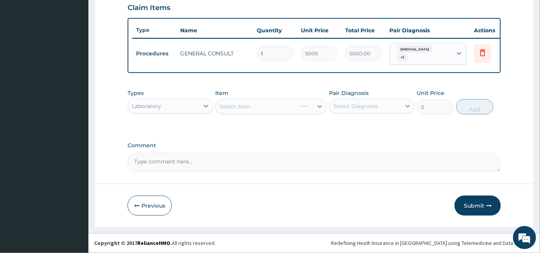
click at [296, 106] on div "Select Item" at bounding box center [271, 106] width 112 height 15
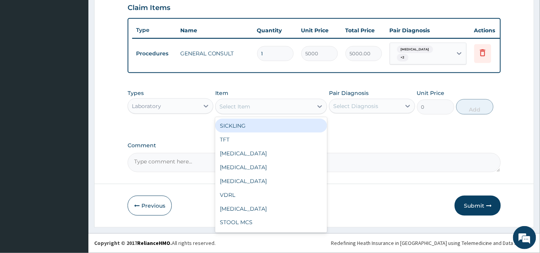
click at [298, 104] on div "Select Item" at bounding box center [263, 106] width 97 height 12
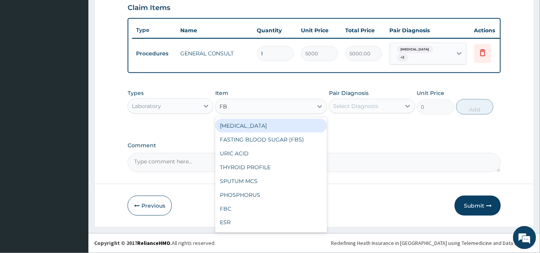
type input "FBC"
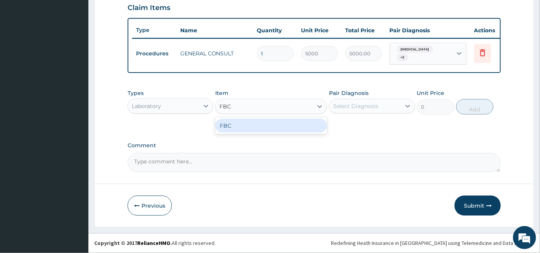
click at [250, 125] on div "FBC" at bounding box center [271, 126] width 112 height 14
type input "4500"
click at [338, 106] on div "Select Diagnosis" at bounding box center [355, 106] width 45 height 8
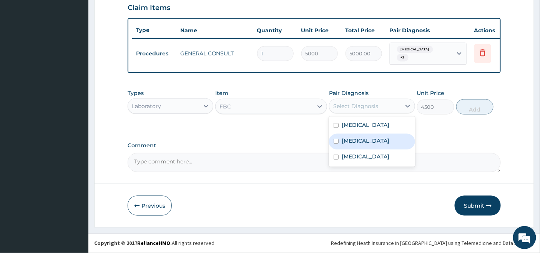
click at [337, 134] on div "Bacteremia" at bounding box center [372, 142] width 86 height 16
checkbox input "true"
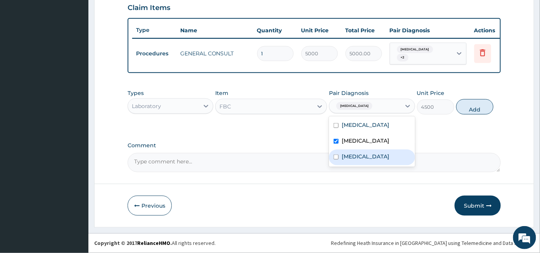
click at [337, 156] on input "checkbox" at bounding box center [335, 156] width 5 height 5
checkbox input "true"
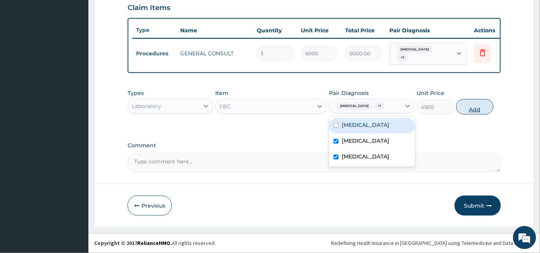
click at [481, 105] on button "Add" at bounding box center [474, 106] width 37 height 15
type input "0"
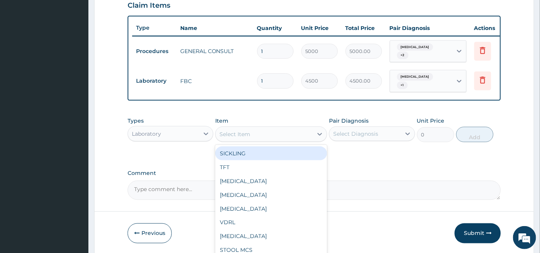
click at [299, 130] on div "Select Item" at bounding box center [263, 134] width 97 height 12
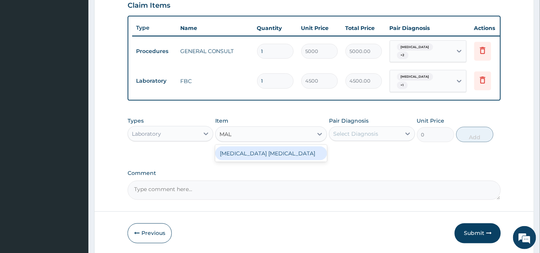
type input "MALA"
drag, startPoint x: 275, startPoint y: 151, endPoint x: 281, endPoint y: 151, distance: 6.5
click at [275, 151] on div "MALARIA PARASITE" at bounding box center [271, 153] width 112 height 14
type input "2000"
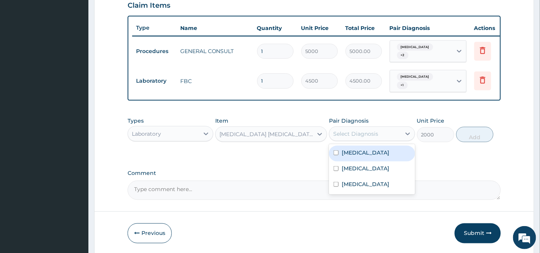
click at [354, 131] on div "Select Diagnosis" at bounding box center [355, 134] width 45 height 8
click at [344, 152] on label "Malaria" at bounding box center [365, 153] width 48 height 8
checkbox input "true"
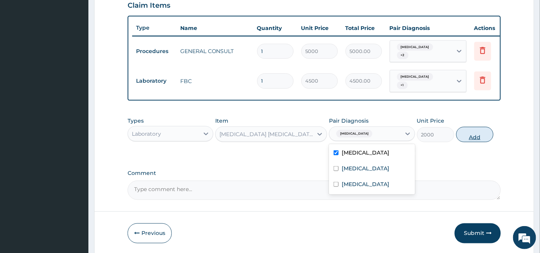
click at [476, 135] on button "Add" at bounding box center [474, 134] width 37 height 15
type input "0"
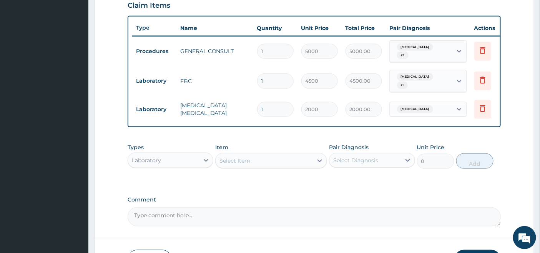
click at [177, 157] on div "Laboratory" at bounding box center [163, 160] width 71 height 12
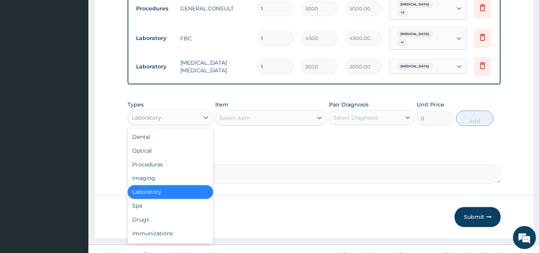
scroll to position [26, 0]
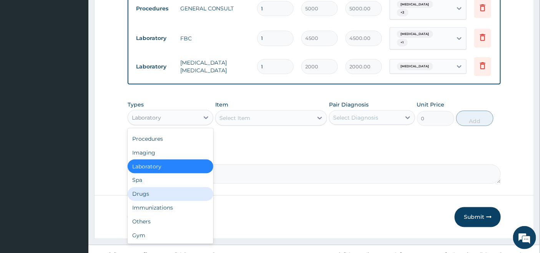
drag, startPoint x: 152, startPoint y: 196, endPoint x: 159, endPoint y: 183, distance: 15.0
click at [152, 195] on div "Drugs" at bounding box center [170, 194] width 86 height 14
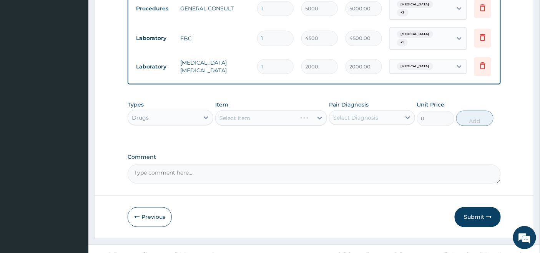
click at [301, 116] on div "Select Item" at bounding box center [271, 117] width 112 height 15
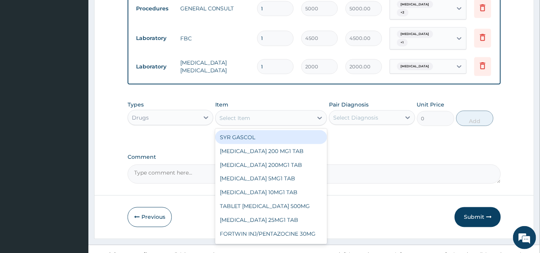
click at [290, 115] on div "Select Item" at bounding box center [263, 118] width 97 height 12
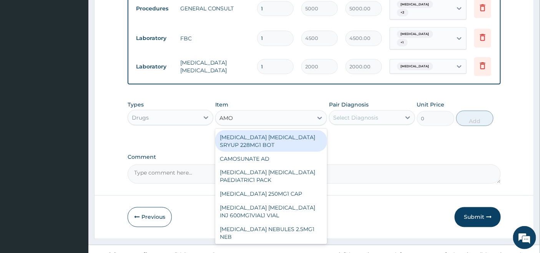
type input "AMOX"
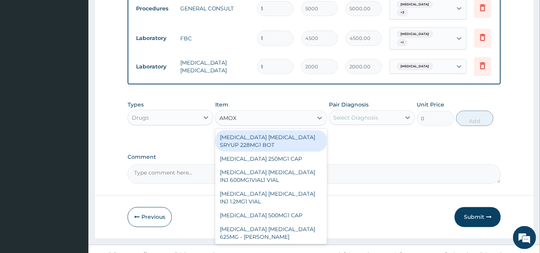
click at [247, 144] on div "[MEDICAL_DATA] [MEDICAL_DATA] SRYUP 228MG1 BOT" at bounding box center [271, 141] width 112 height 22
type input "2850"
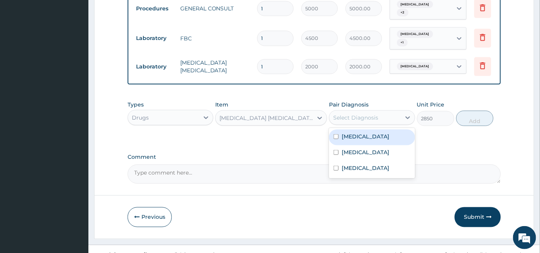
click at [371, 114] on div "Select Diagnosis" at bounding box center [355, 118] width 45 height 8
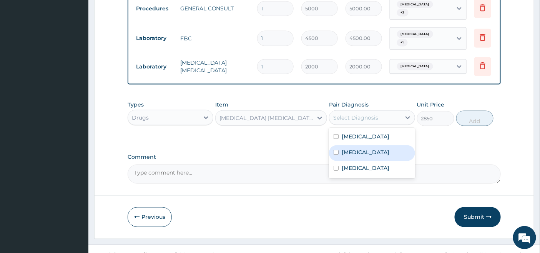
click at [351, 150] on label "[MEDICAL_DATA]" at bounding box center [365, 152] width 48 height 8
checkbox input "true"
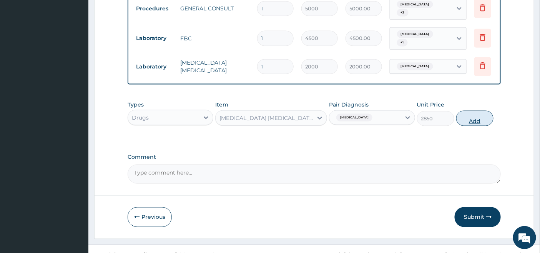
click at [474, 116] on button "Add" at bounding box center [474, 118] width 37 height 15
type input "0"
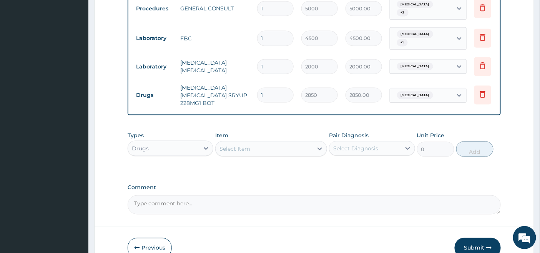
click at [246, 147] on div "Select Item" at bounding box center [234, 149] width 31 height 8
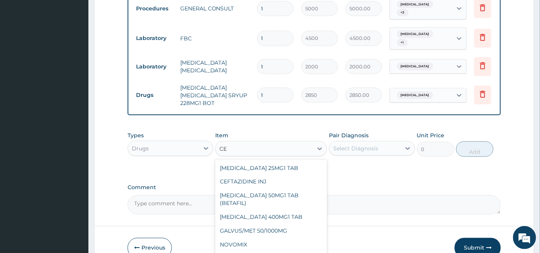
type input "C"
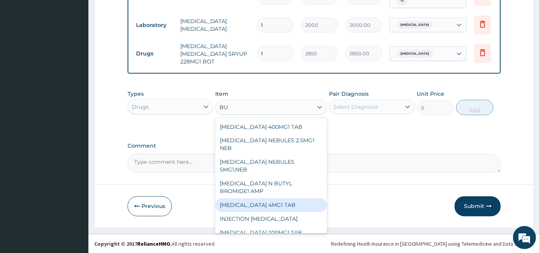
scroll to position [0, 0]
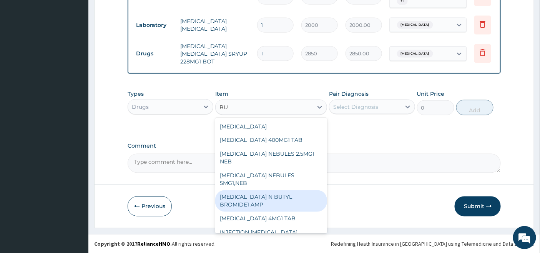
type input "B"
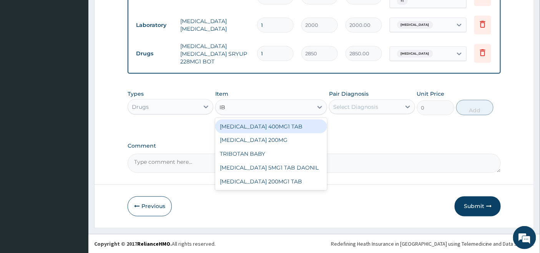
type input "I"
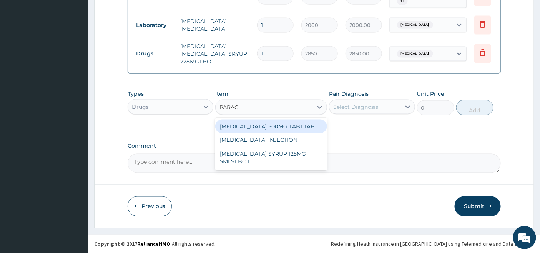
type input "PARACE"
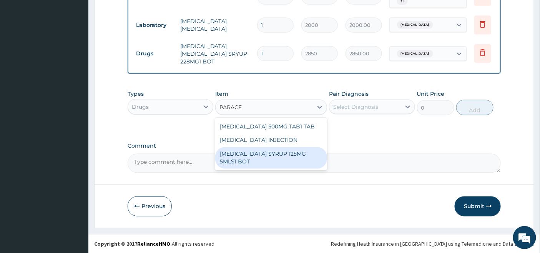
click at [279, 154] on div "[MEDICAL_DATA] SYRUP 125MG 5MLS1 BOT" at bounding box center [271, 158] width 112 height 22
type input "1000"
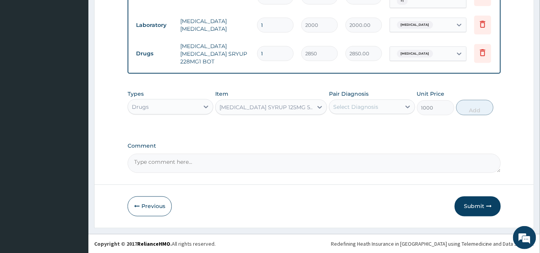
click at [391, 105] on div "Select Diagnosis" at bounding box center [364, 107] width 71 height 12
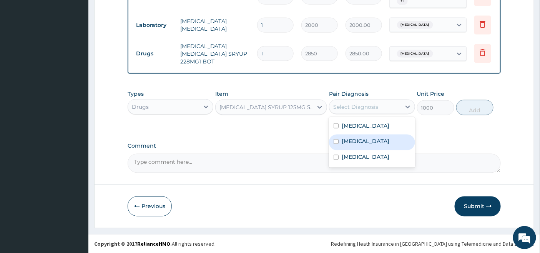
click at [364, 137] on label "[MEDICAL_DATA]" at bounding box center [365, 141] width 48 height 8
checkbox input "true"
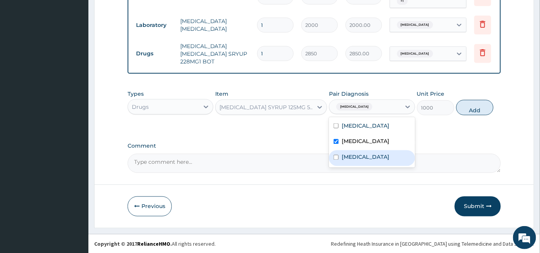
click at [348, 152] on div "Viremia" at bounding box center [372, 158] width 86 height 16
checkbox input "true"
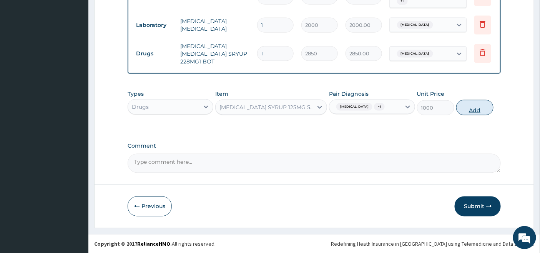
click at [474, 106] on button "Add" at bounding box center [474, 107] width 37 height 15
type input "0"
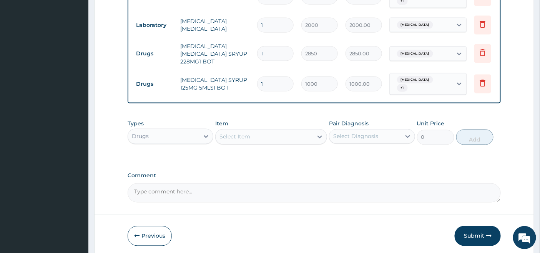
scroll to position [381, 0]
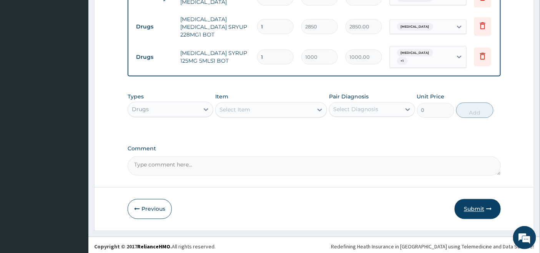
click at [475, 206] on button "Submit" at bounding box center [477, 209] width 46 height 20
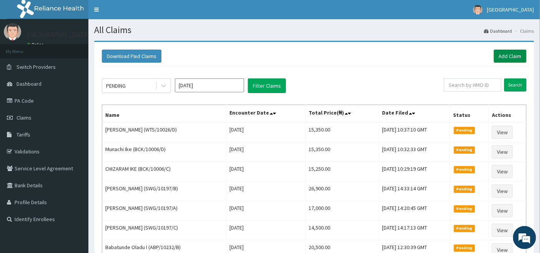
click at [516, 56] on link "Add Claim" at bounding box center [509, 56] width 33 height 13
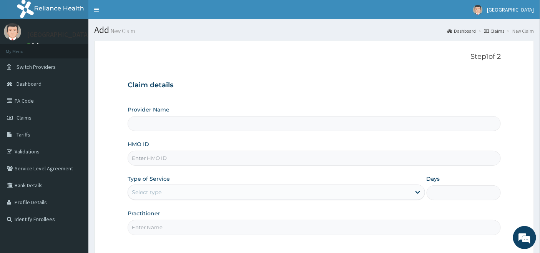
type input "[GEOGRAPHIC_DATA]"
click at [176, 158] on input "HMO ID" at bounding box center [313, 158] width 373 height 15
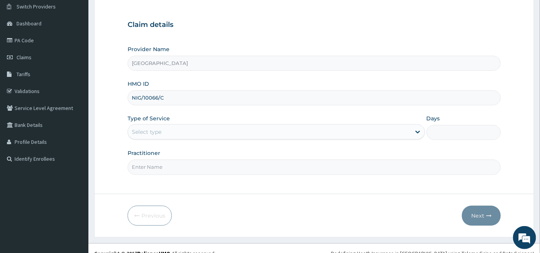
scroll to position [70, 0]
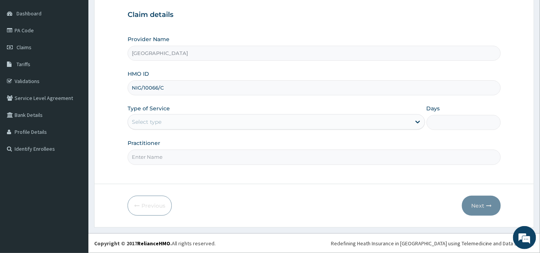
type input "NIG/10066/C"
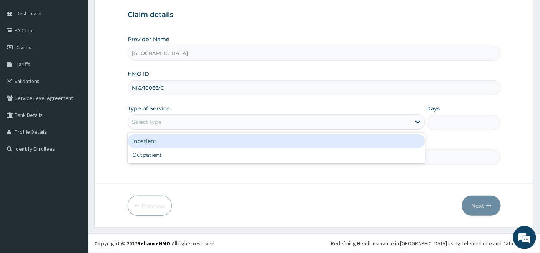
click at [169, 118] on div "Select type" at bounding box center [269, 122] width 283 height 12
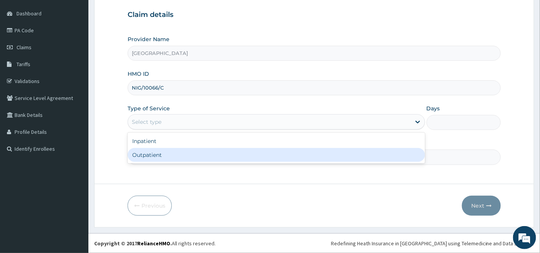
click at [155, 155] on div "Outpatient" at bounding box center [275, 155] width 297 height 14
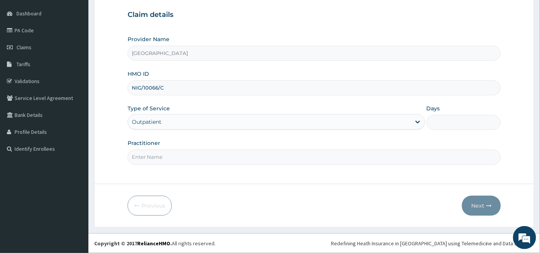
type input "1"
click at [155, 155] on input "Practitioner" at bounding box center [313, 156] width 373 height 15
type input "[PERSON_NAME]"
click at [478, 203] on button "Next" at bounding box center [481, 205] width 39 height 20
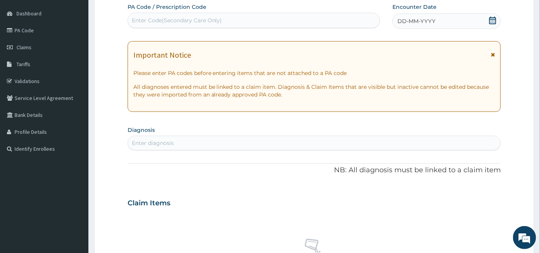
click at [491, 18] on icon at bounding box center [492, 21] width 8 height 8
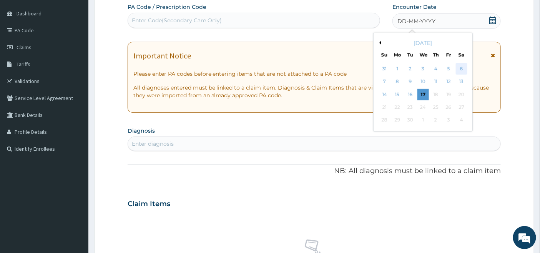
click at [463, 66] on div "6" at bounding box center [461, 69] width 12 height 12
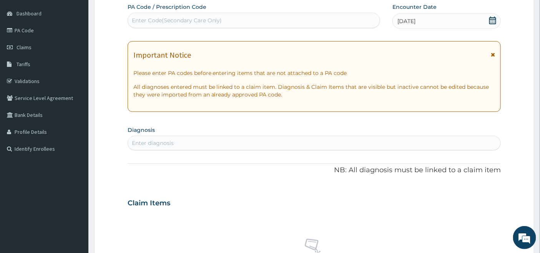
click at [201, 143] on div "Enter diagnosis" at bounding box center [314, 143] width 373 height 12
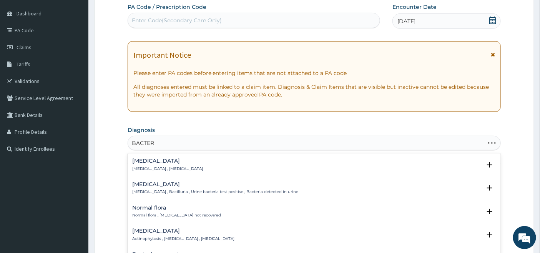
type input "BACTERE"
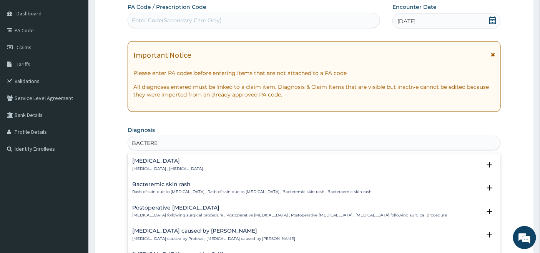
click at [158, 163] on h4 "[MEDICAL_DATA]" at bounding box center [167, 161] width 71 height 6
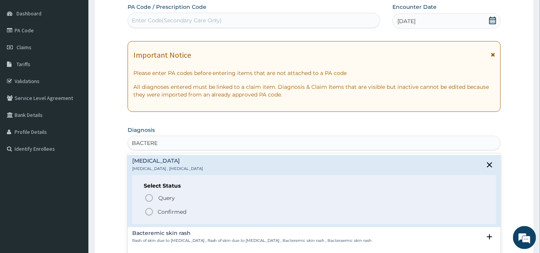
click at [150, 210] on icon "status option filled" at bounding box center [148, 211] width 9 height 9
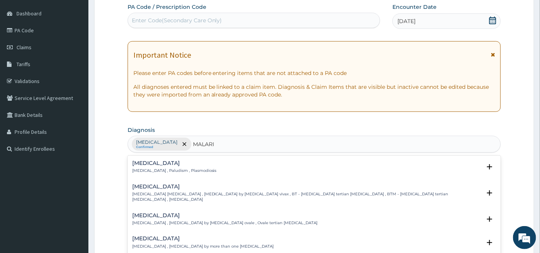
type input "[MEDICAL_DATA]"
click at [151, 164] on h4 "[MEDICAL_DATA]" at bounding box center [174, 163] width 84 height 6
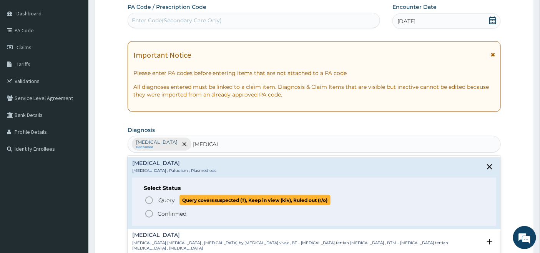
click at [151, 200] on icon "status option query" at bounding box center [148, 199] width 9 height 9
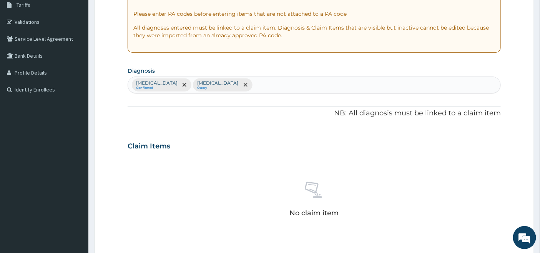
scroll to position [301, 0]
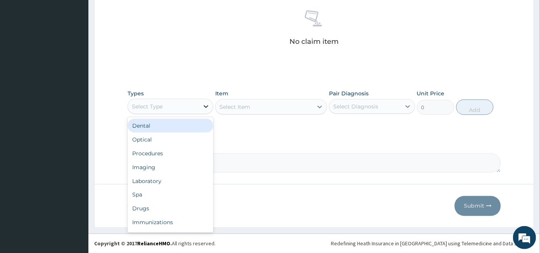
click at [204, 104] on icon at bounding box center [206, 107] width 8 height 8
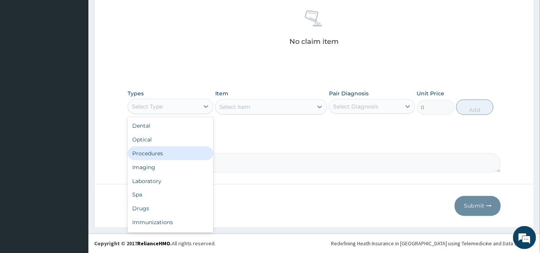
click at [173, 150] on div "Procedures" at bounding box center [170, 153] width 86 height 14
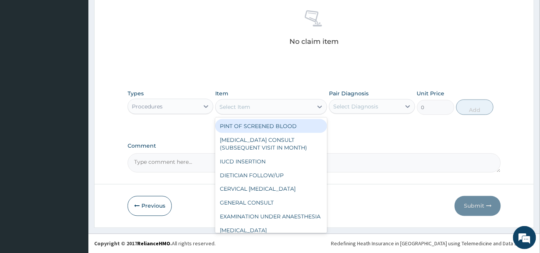
click at [296, 106] on div "Select Item" at bounding box center [263, 107] width 97 height 12
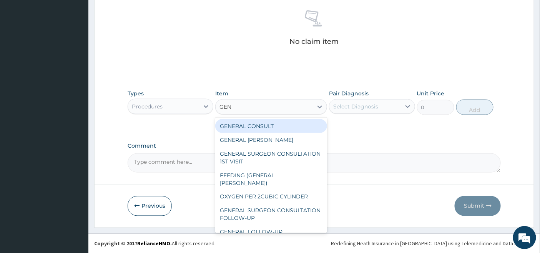
type input "GENE"
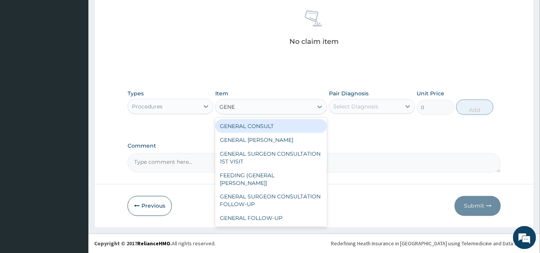
click at [274, 125] on div "GENERAL CONSULT" at bounding box center [271, 126] width 112 height 14
type input "5000"
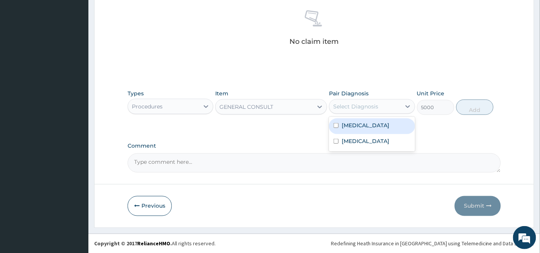
click at [364, 106] on div "Select Diagnosis" at bounding box center [355, 107] width 45 height 8
click at [358, 125] on label "Bacteremia" at bounding box center [365, 125] width 48 height 8
checkbox input "true"
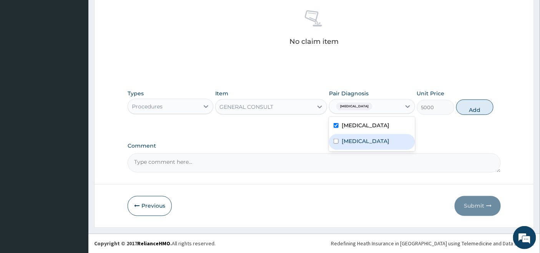
click at [351, 140] on label "Malaria" at bounding box center [365, 141] width 48 height 8
checkbox input "true"
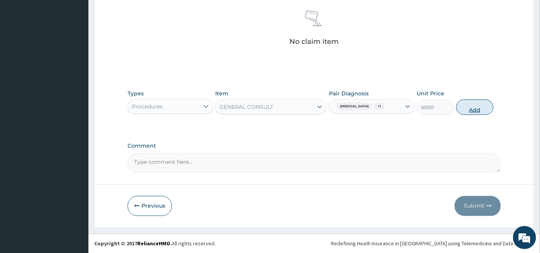
click at [473, 104] on button "Add" at bounding box center [474, 106] width 37 height 15
type input "0"
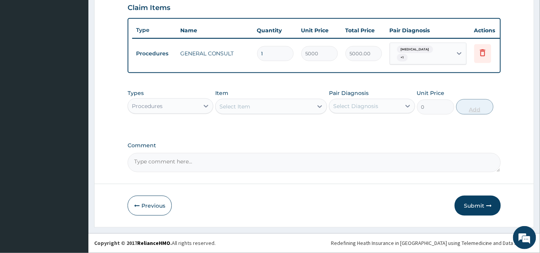
scroll to position [270, 0]
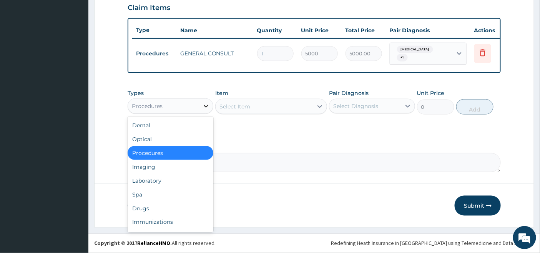
click at [203, 106] on icon at bounding box center [206, 106] width 8 height 8
click at [168, 178] on div "Laboratory" at bounding box center [170, 181] width 86 height 14
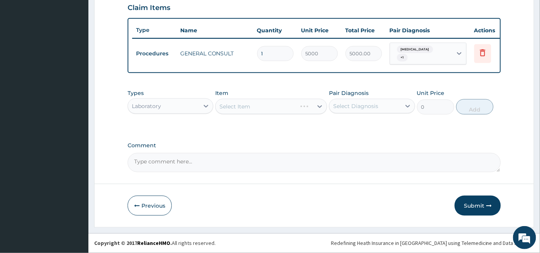
click at [275, 104] on div "Select Item" at bounding box center [271, 106] width 112 height 15
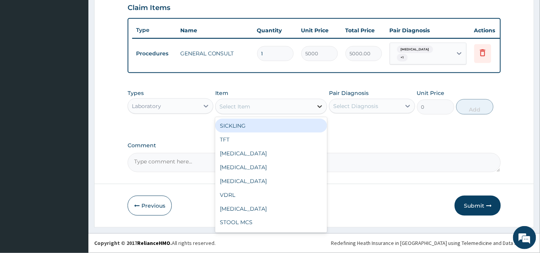
click at [315, 108] on div at bounding box center [320, 106] width 14 height 14
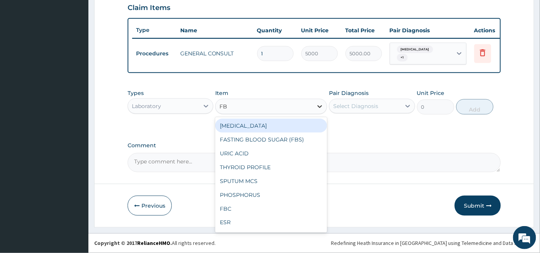
type input "FBC"
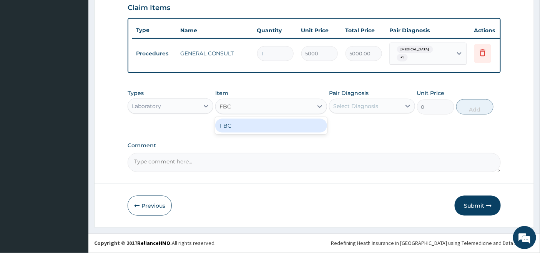
click at [289, 124] on div "FBC" at bounding box center [271, 126] width 112 height 14
type input "4500"
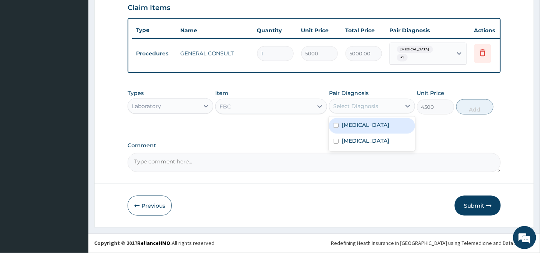
click at [358, 99] on div "Select Diagnosis" at bounding box center [372, 106] width 86 height 15
click at [353, 121] on label "Bacteremia" at bounding box center [365, 125] width 48 height 8
checkbox input "true"
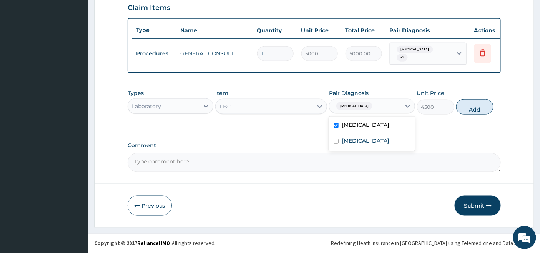
click at [474, 104] on button "Add" at bounding box center [474, 106] width 37 height 15
type input "0"
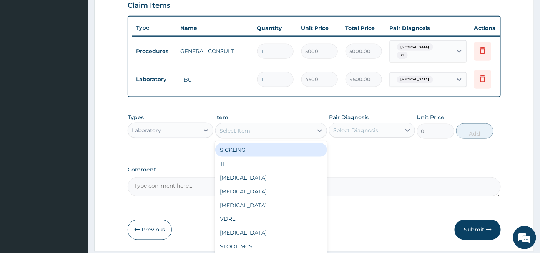
click at [245, 132] on div "Select Item" at bounding box center [234, 131] width 31 height 8
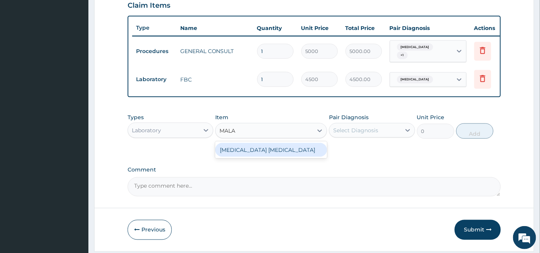
type input "MALAR"
click at [257, 151] on div "MALARIA PARASITE" at bounding box center [271, 150] width 112 height 14
type input "2000"
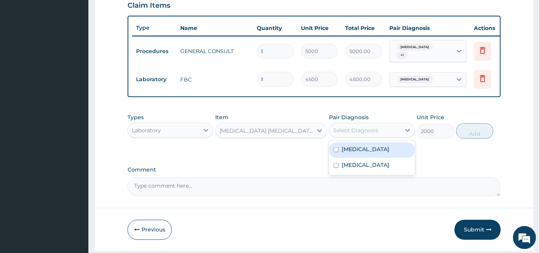
click at [339, 129] on div "Select Diagnosis" at bounding box center [355, 130] width 45 height 8
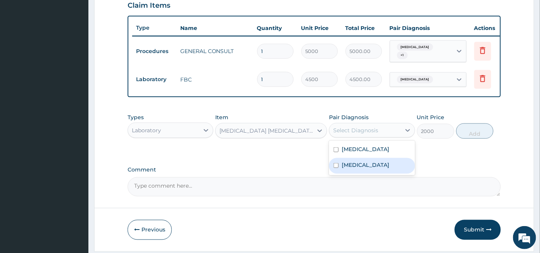
click at [336, 165] on input "checkbox" at bounding box center [335, 165] width 5 height 5
checkbox input "true"
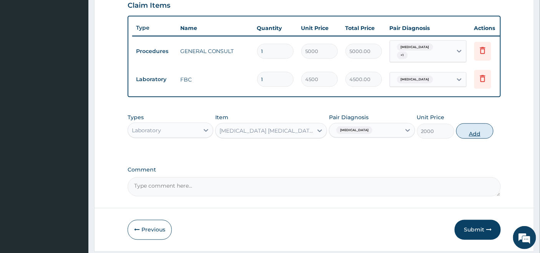
click at [470, 133] on button "Add" at bounding box center [474, 130] width 37 height 15
type input "0"
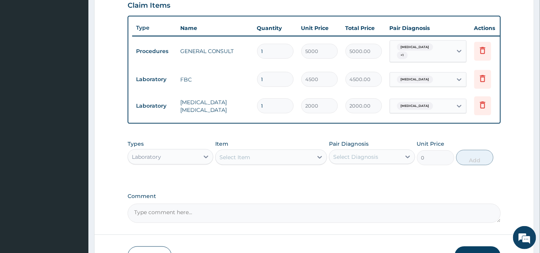
click at [193, 157] on div "Laboratory" at bounding box center [163, 157] width 71 height 12
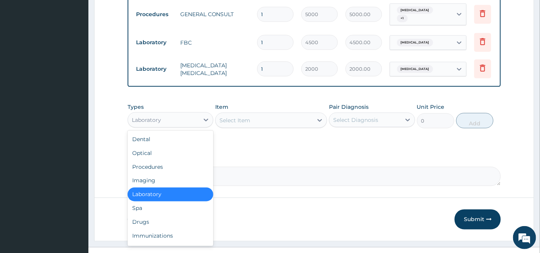
scroll to position [26, 0]
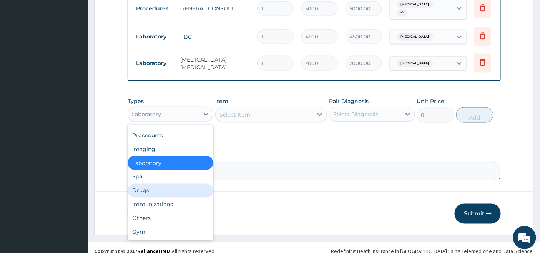
click at [150, 194] on div "Drugs" at bounding box center [170, 191] width 86 height 14
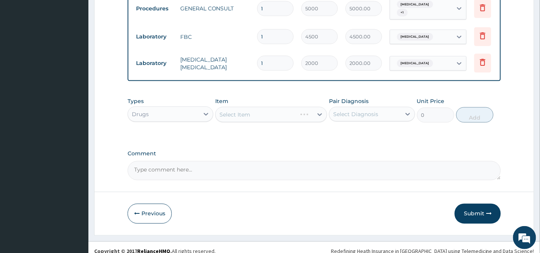
click at [275, 116] on div "Select Item" at bounding box center [271, 114] width 112 height 15
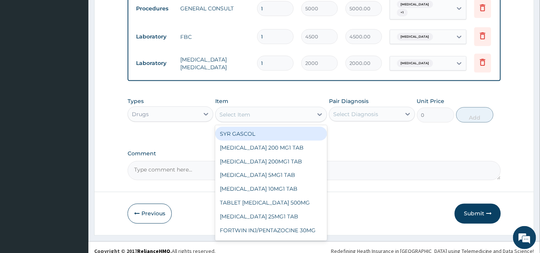
click at [283, 116] on div "Select Item" at bounding box center [263, 114] width 97 height 12
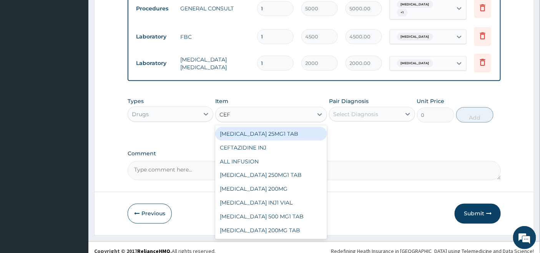
type input "CEFU"
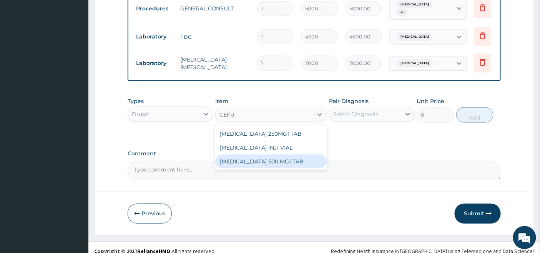
click at [267, 167] on div "CEFUROXIME 500 MG1 TAB" at bounding box center [271, 161] width 112 height 14
type input "500"
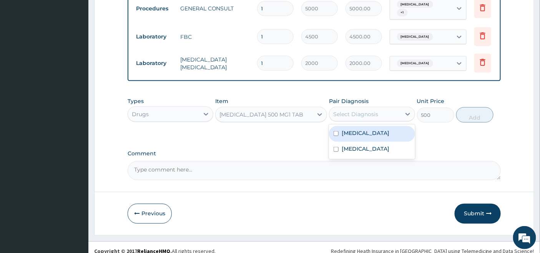
click at [354, 118] on div "Select Diagnosis" at bounding box center [355, 114] width 45 height 8
click at [346, 136] on label "Bacteremia" at bounding box center [365, 133] width 48 height 8
checkbox input "true"
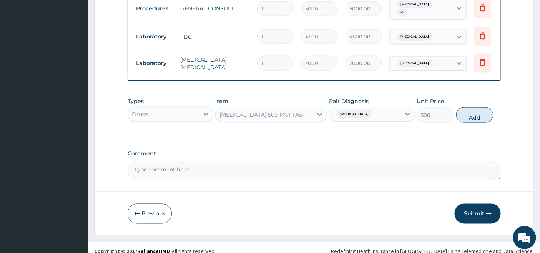
click at [470, 119] on button "Add" at bounding box center [474, 114] width 37 height 15
type input "0"
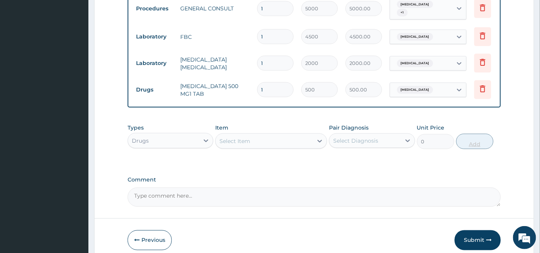
type input "10"
type input "5000.00"
type input "10"
click at [234, 143] on div "Select Item" at bounding box center [234, 141] width 31 height 8
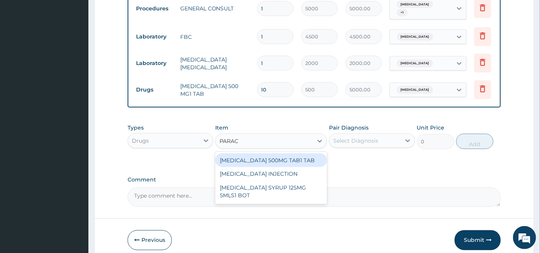
type input "PARACE"
click at [254, 162] on div "PARACETAMOL 500MG TAB1 TAB" at bounding box center [271, 160] width 112 height 14
type input "50"
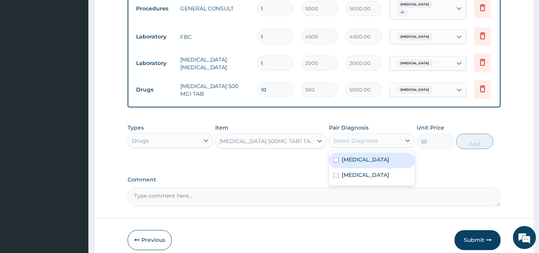
click at [375, 139] on div "Select Diagnosis" at bounding box center [364, 140] width 71 height 12
click at [358, 163] on label "Bacteremia" at bounding box center [365, 160] width 48 height 8
checkbox input "true"
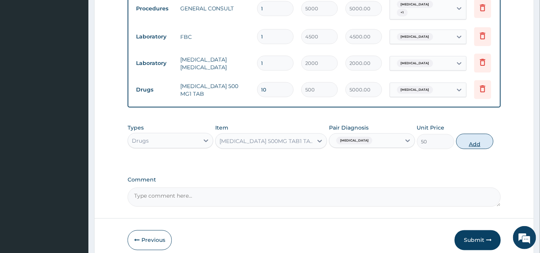
click at [475, 142] on button "Add" at bounding box center [474, 141] width 37 height 15
type input "0"
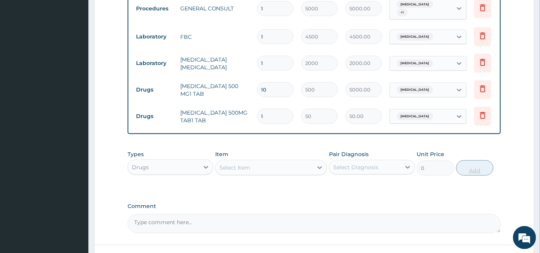
type input "18"
type input "900.00"
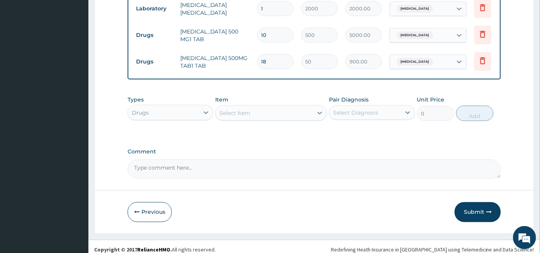
scroll to position [377, 0]
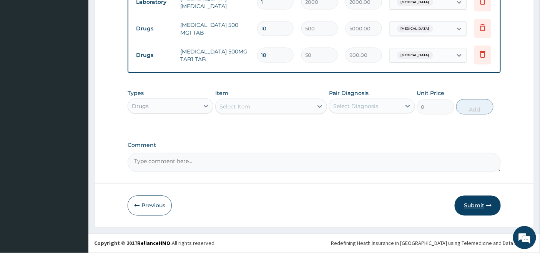
type input "18"
click at [475, 203] on button "Submit" at bounding box center [477, 205] width 46 height 20
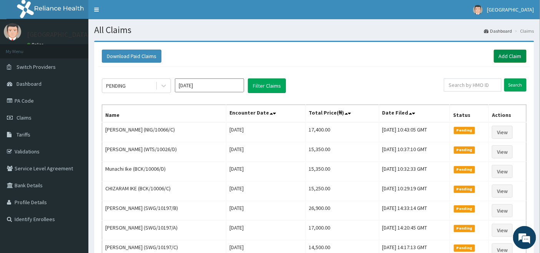
click at [511, 54] on link "Add Claim" at bounding box center [509, 56] width 33 height 13
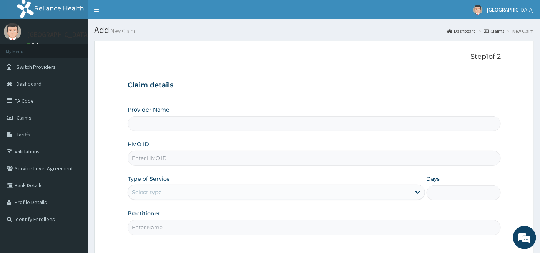
type input "[GEOGRAPHIC_DATA]"
click at [159, 159] on input "HMO ID" at bounding box center [313, 158] width 373 height 15
click at [144, 155] on input "HMO ID" at bounding box center [313, 158] width 373 height 15
type input "WTS/10026/A"
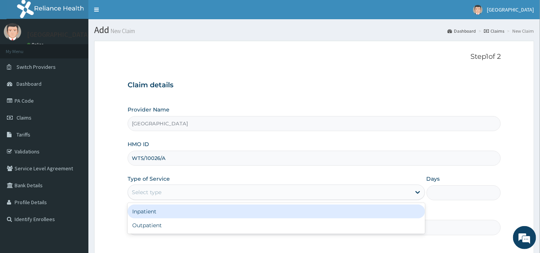
click at [166, 190] on div "Select type" at bounding box center [269, 192] width 283 height 12
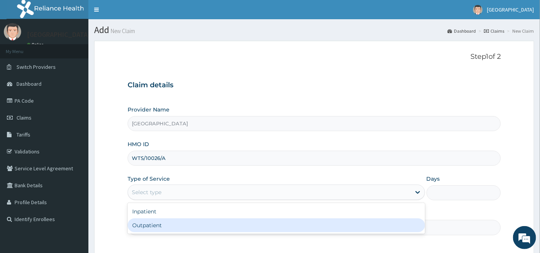
click at [156, 225] on div "Outpatient" at bounding box center [275, 225] width 297 height 14
type input "1"
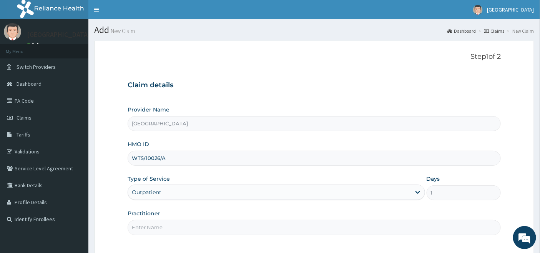
click at [157, 225] on input "Practitioner" at bounding box center [313, 227] width 373 height 15
type input "[PERSON_NAME]"
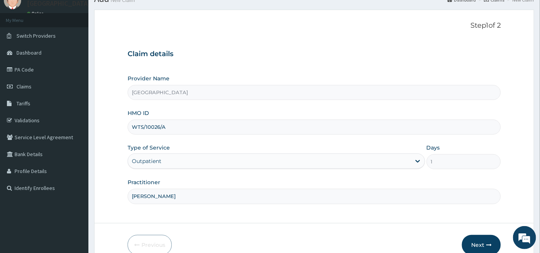
scroll to position [70, 0]
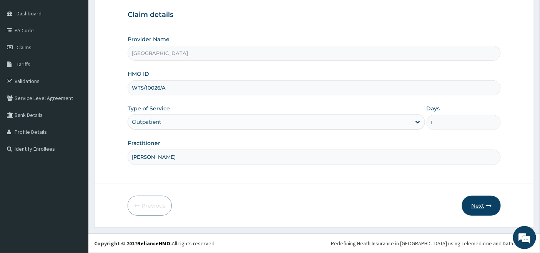
click at [480, 203] on button "Next" at bounding box center [481, 205] width 39 height 20
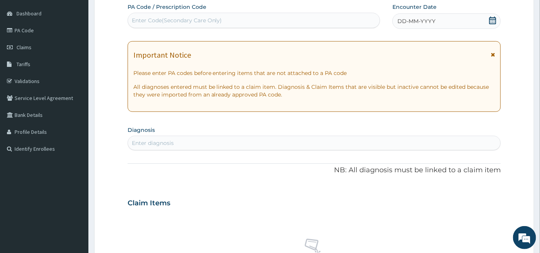
click at [492, 17] on icon at bounding box center [492, 21] width 8 height 8
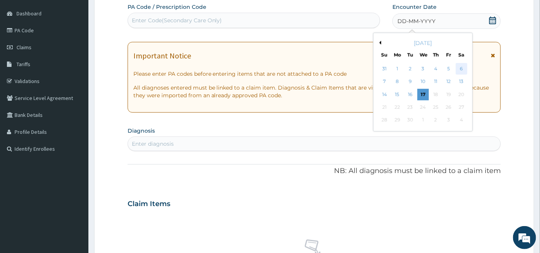
click at [462, 68] on div "6" at bounding box center [461, 69] width 12 height 12
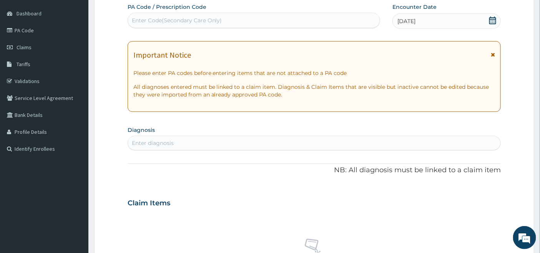
click at [149, 141] on div "Enter diagnosis" at bounding box center [153, 143] width 42 height 8
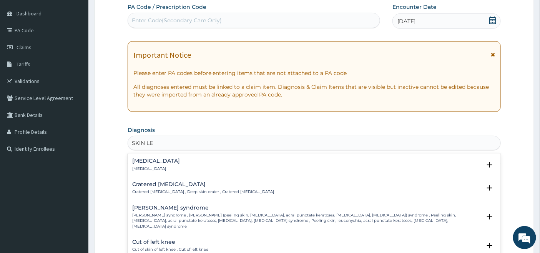
type input "SKIN LES"
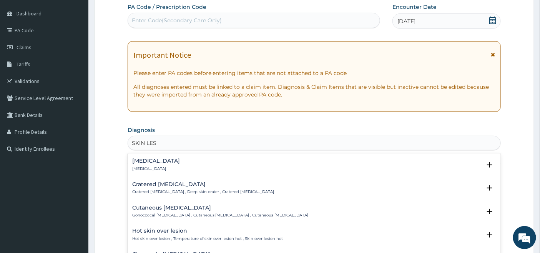
click at [141, 162] on h4 "[MEDICAL_DATA]" at bounding box center [156, 161] width 48 height 6
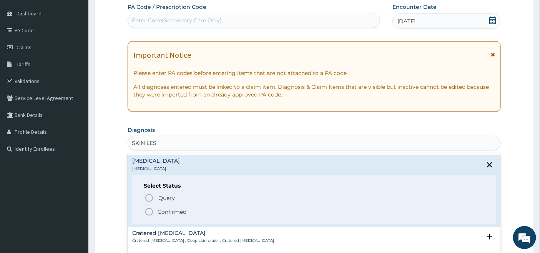
click at [150, 209] on icon "status option filled" at bounding box center [148, 211] width 9 height 9
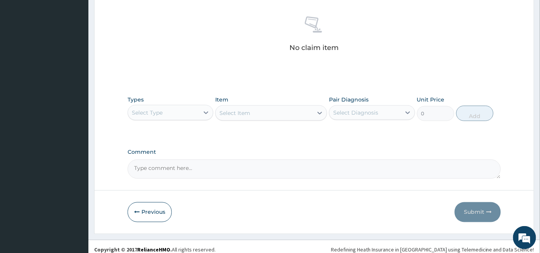
scroll to position [301, 0]
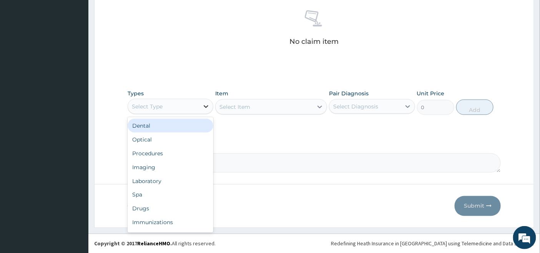
click at [203, 106] on icon at bounding box center [206, 107] width 8 height 8
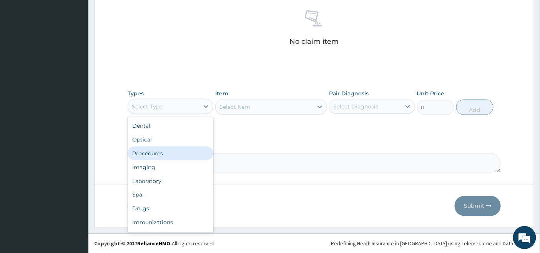
click at [167, 151] on div "Procedures" at bounding box center [170, 153] width 86 height 14
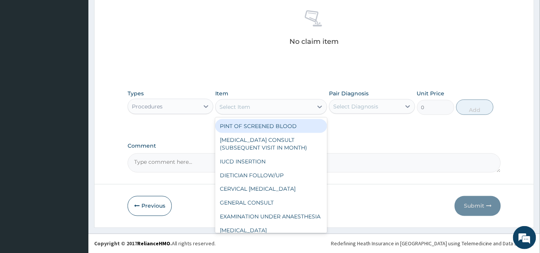
click at [302, 106] on div "Select Item" at bounding box center [263, 107] width 97 height 12
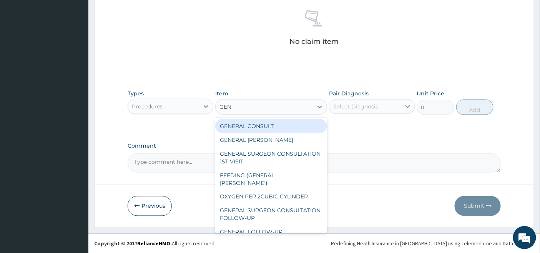
type input "GENE"
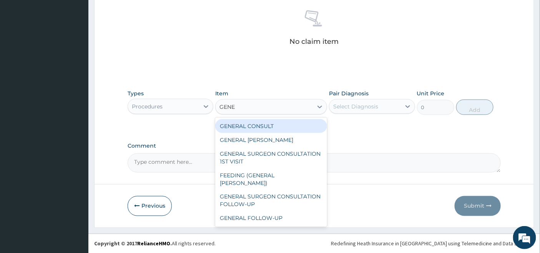
click at [266, 126] on div "GENERAL CONSULT" at bounding box center [271, 126] width 112 height 14
type input "5000"
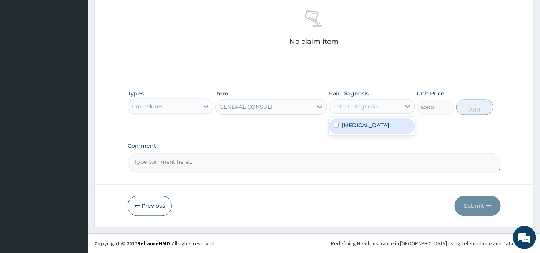
click at [359, 106] on div "Select Diagnosis" at bounding box center [355, 107] width 45 height 8
click at [348, 122] on label "[MEDICAL_DATA]" at bounding box center [365, 125] width 48 height 8
checkbox input "true"
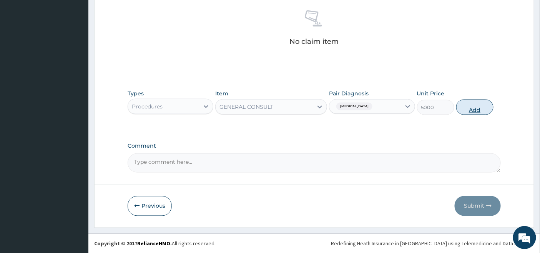
click at [472, 109] on button "Add" at bounding box center [474, 106] width 37 height 15
type input "0"
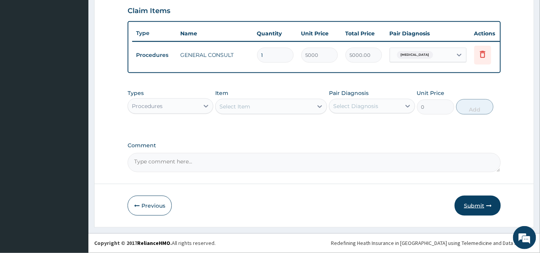
click at [470, 206] on button "Submit" at bounding box center [477, 205] width 46 height 20
